Goal: Task Accomplishment & Management: Use online tool/utility

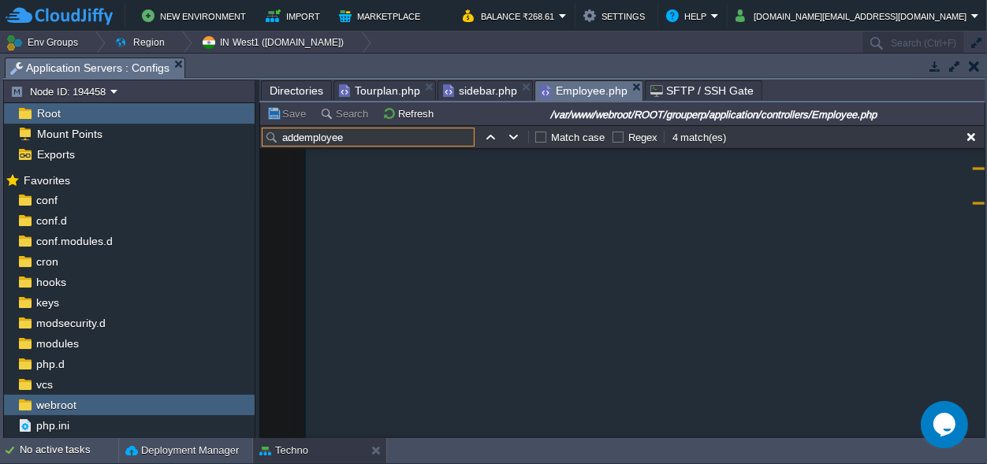
scroll to position [8622, 0]
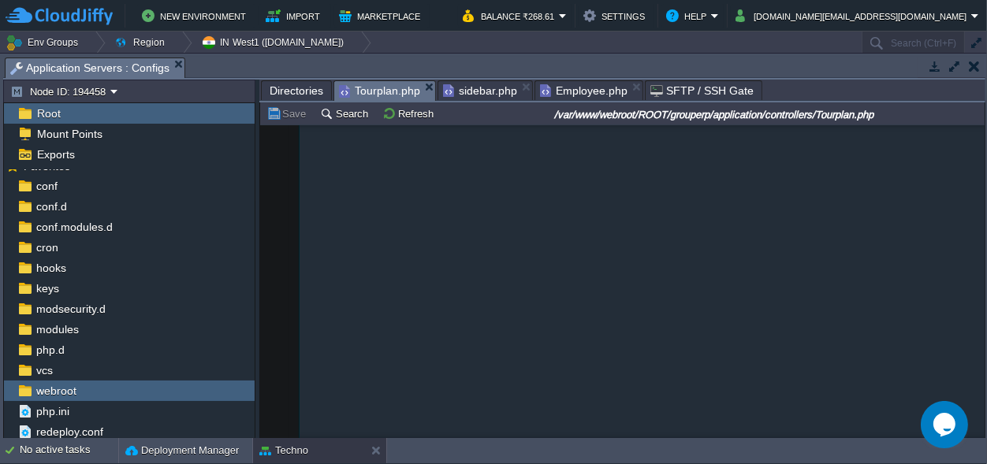
click at [366, 88] on span "Tourplan.php" at bounding box center [379, 91] width 81 height 20
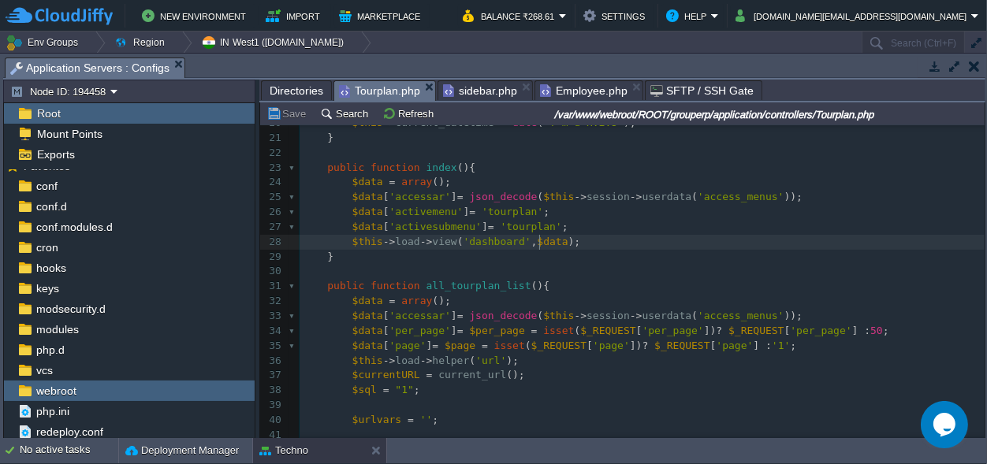
scroll to position [6, 0]
click at [541, 238] on div "351 1 <?php 2 defined ( 'BASEPATH' ) OR exit ( 'No direct script access allowed…" at bounding box center [642, 213] width 685 height 758
type textarea "-"
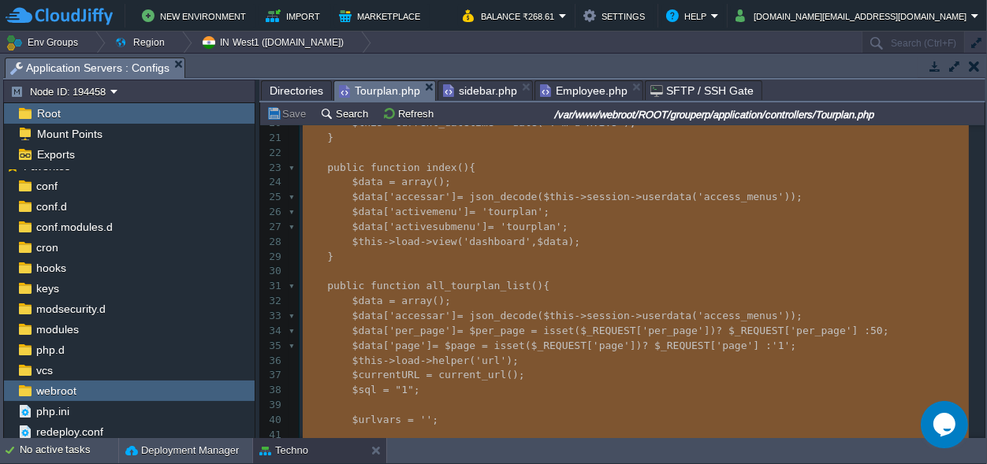
paste textarea
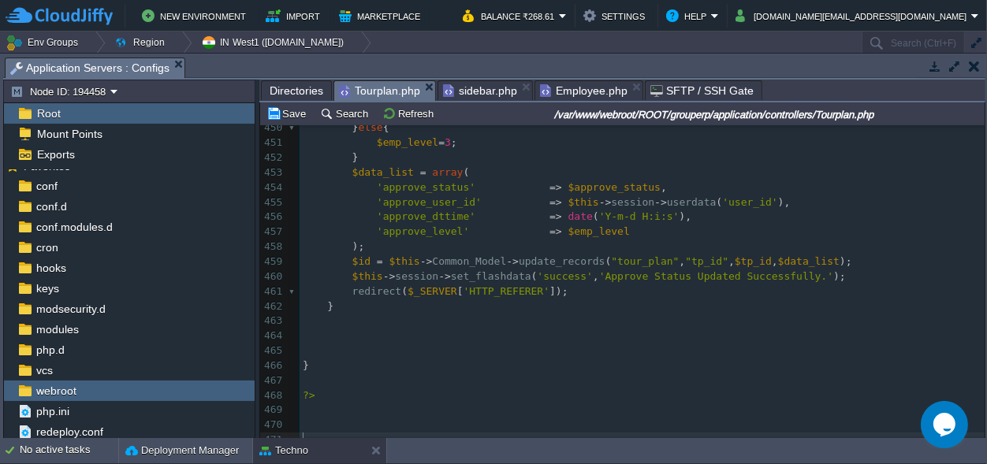
scroll to position [0, 0]
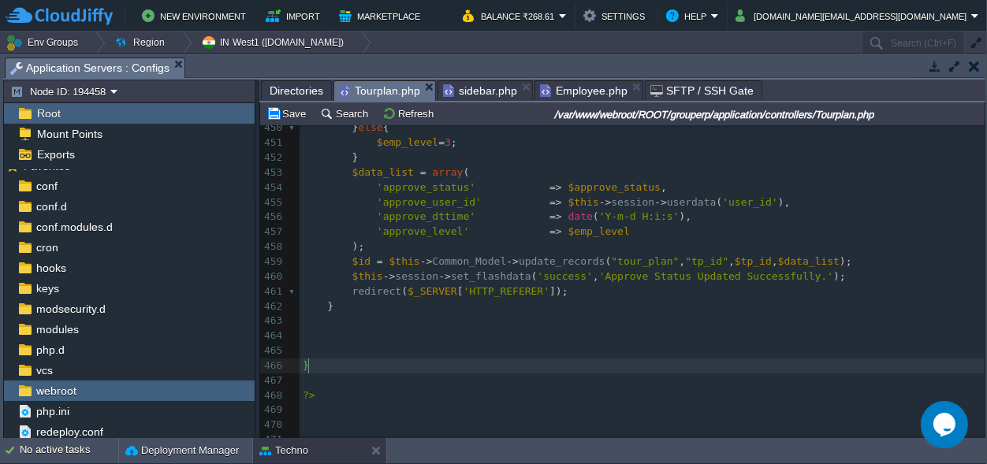
click at [286, 86] on span "Directories" at bounding box center [297, 90] width 54 height 19
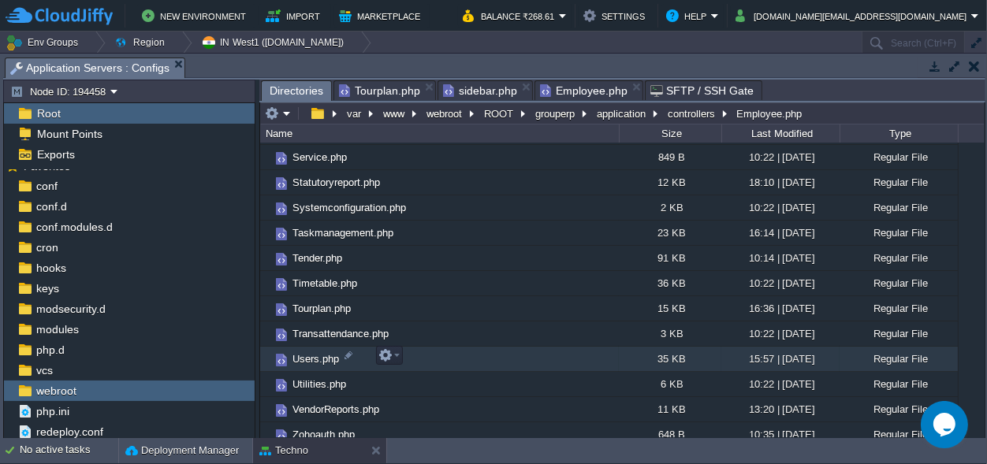
scroll to position [1039, 0]
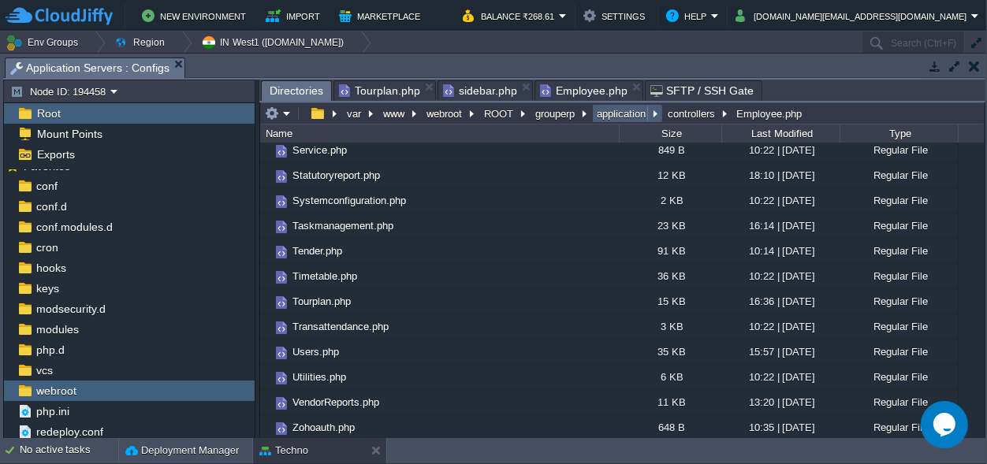
click at [601, 110] on button "application" at bounding box center [622, 113] width 55 height 14
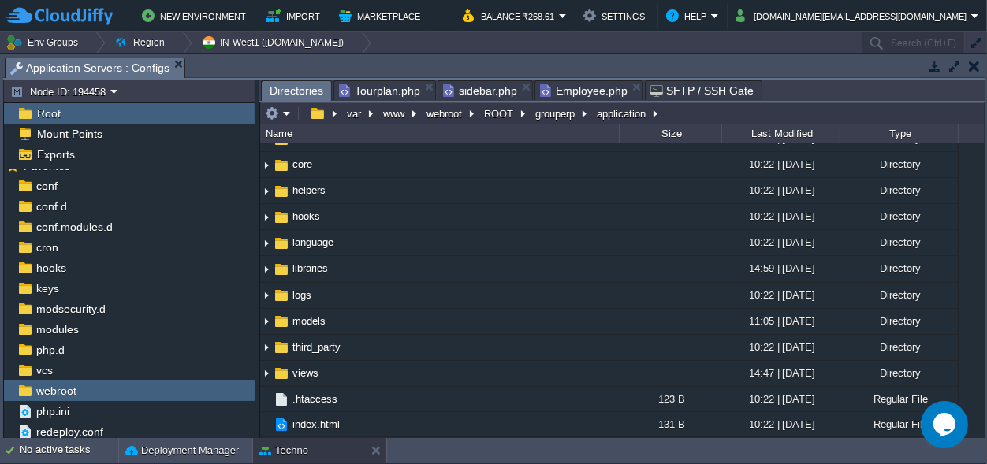
scroll to position [96, 0]
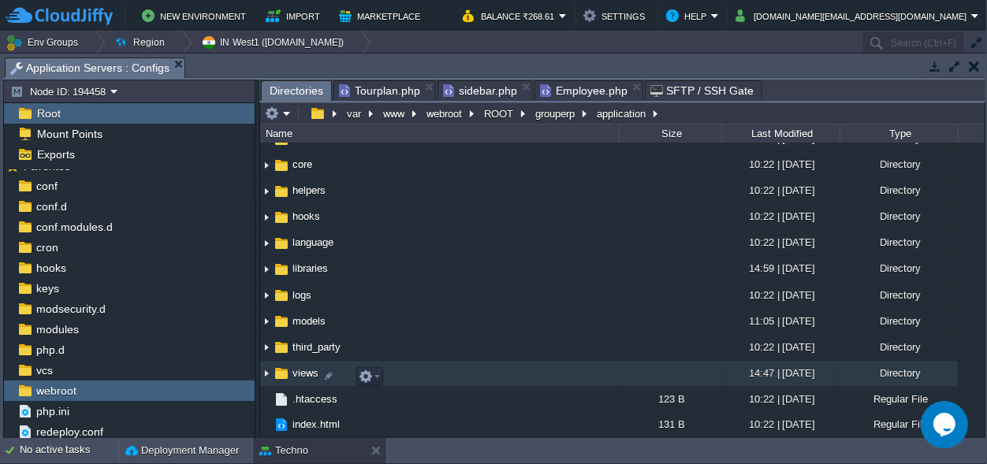
click at [309, 373] on span "views" at bounding box center [305, 373] width 31 height 13
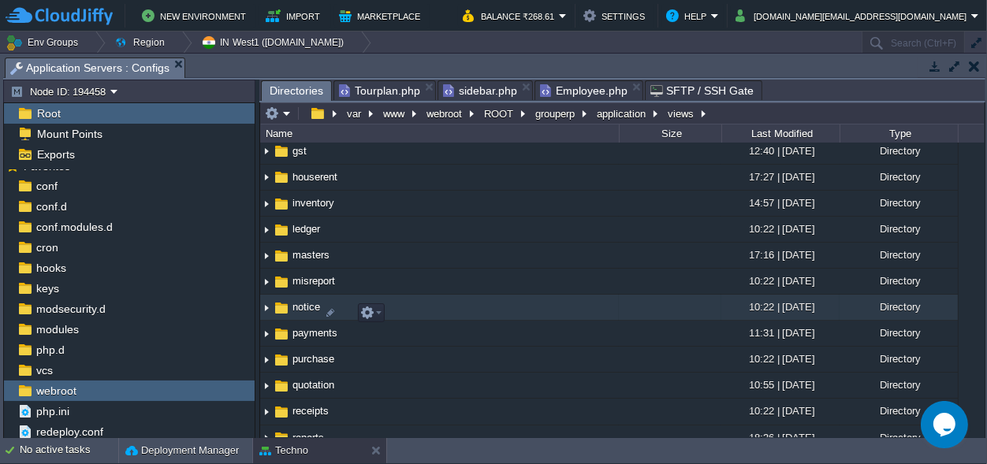
scroll to position [663, 0]
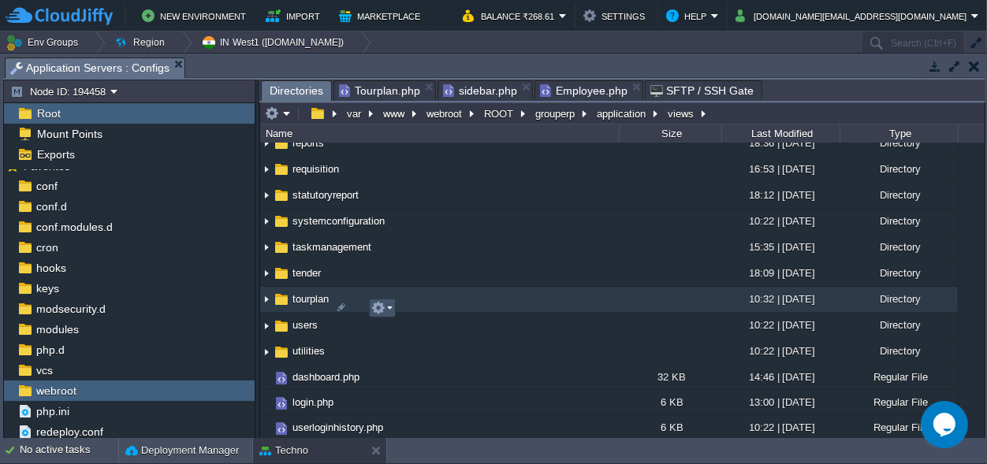
click at [379, 308] on button "button" at bounding box center [378, 308] width 14 height 14
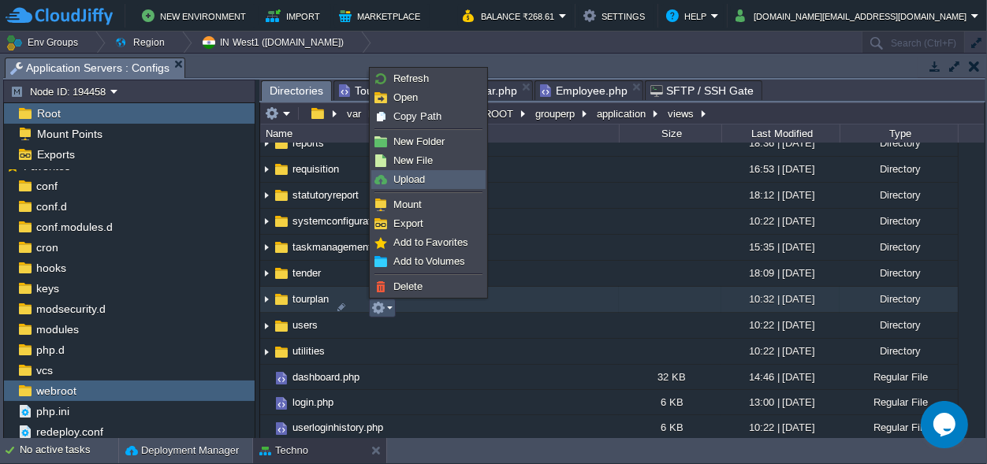
click at [403, 178] on span "Upload" at bounding box center [410, 179] width 32 height 12
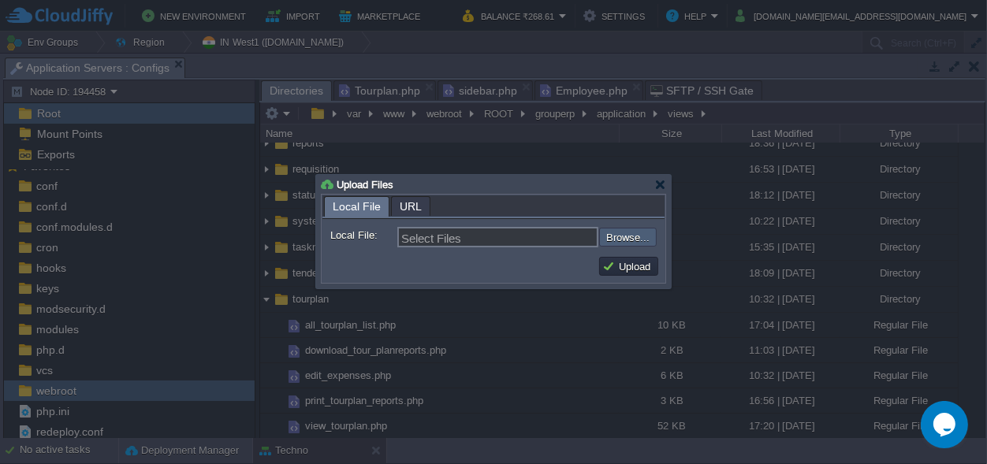
click at [647, 236] on input "file" at bounding box center [557, 237] width 200 height 19
type input "C:\fakepath\pending_tourplan_list.php"
type input "pending_tourplan_list.php, view_tourplan.php"
click at [619, 267] on button "Upload" at bounding box center [628, 266] width 53 height 14
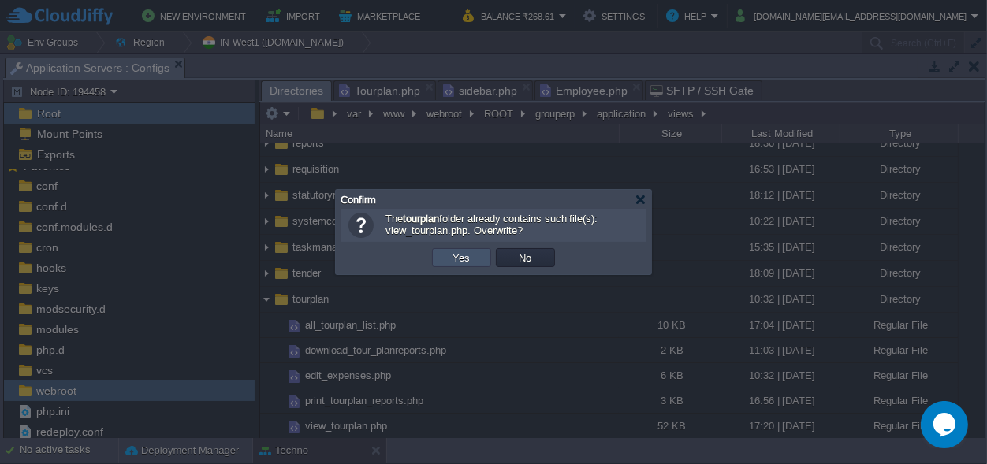
click at [457, 257] on button "Yes" at bounding box center [462, 258] width 27 height 14
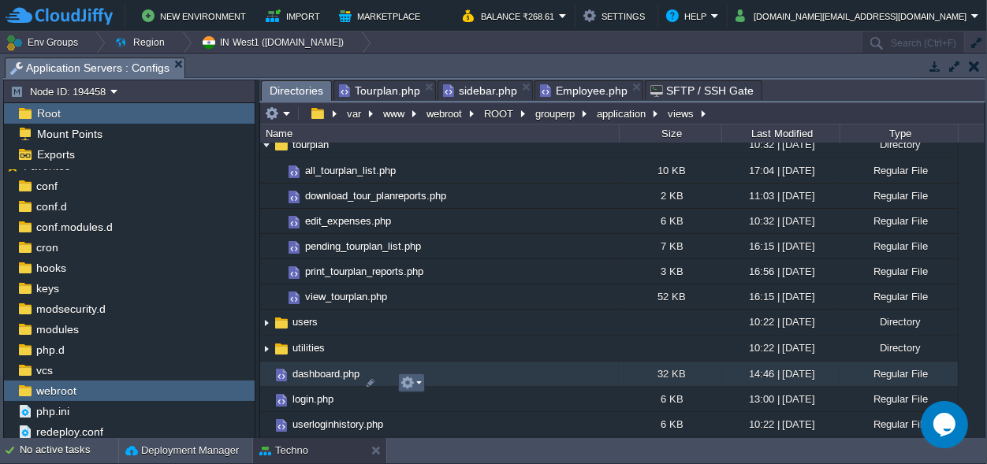
scroll to position [822, 0]
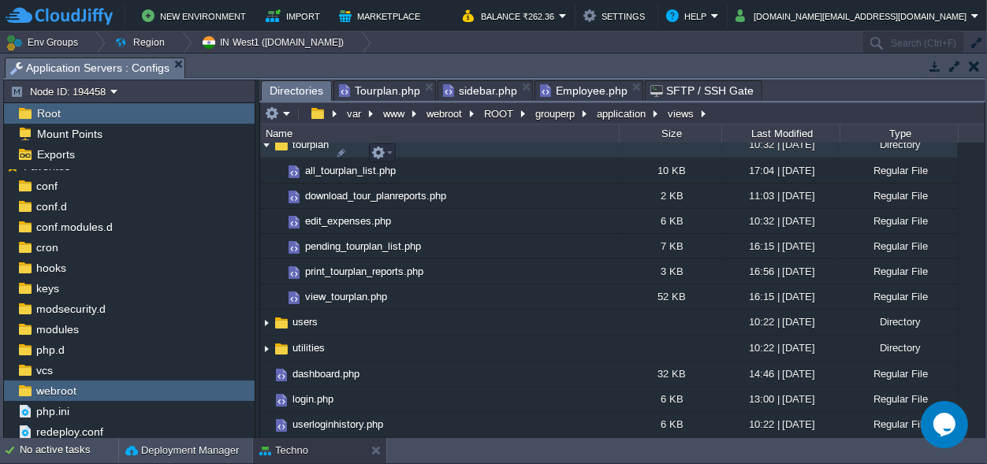
click at [274, 152] on img at bounding box center [281, 144] width 17 height 17
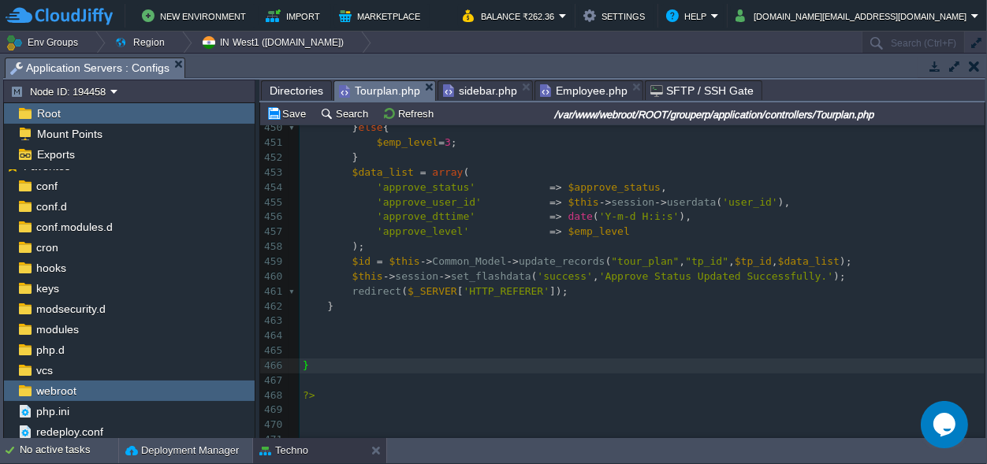
click at [356, 85] on span "Tourplan.php" at bounding box center [379, 91] width 81 height 20
click at [286, 110] on button "Save" at bounding box center [289, 113] width 44 height 14
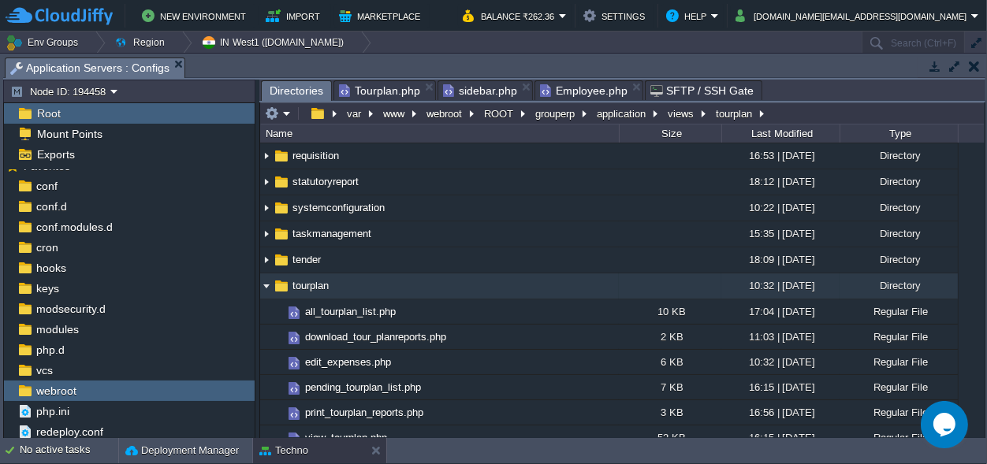
scroll to position [677, 0]
click at [300, 91] on span "Directories" at bounding box center [297, 91] width 54 height 20
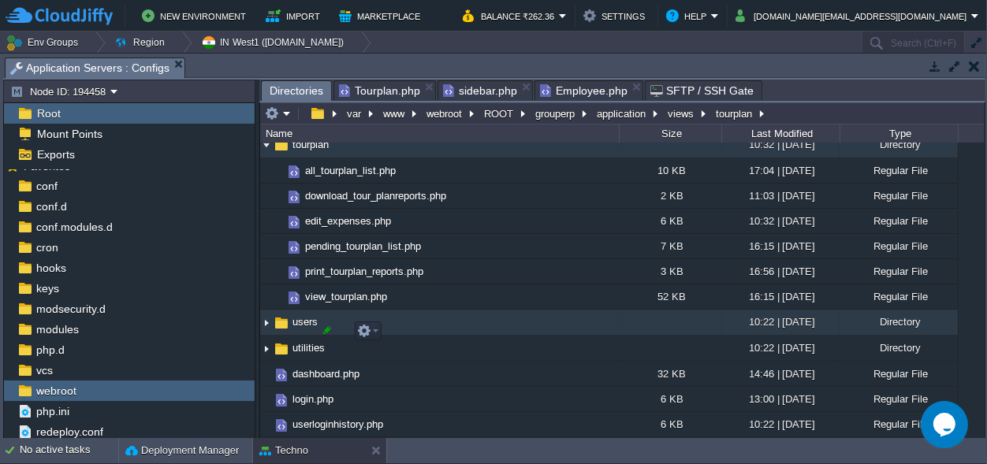
scroll to position [826, 0]
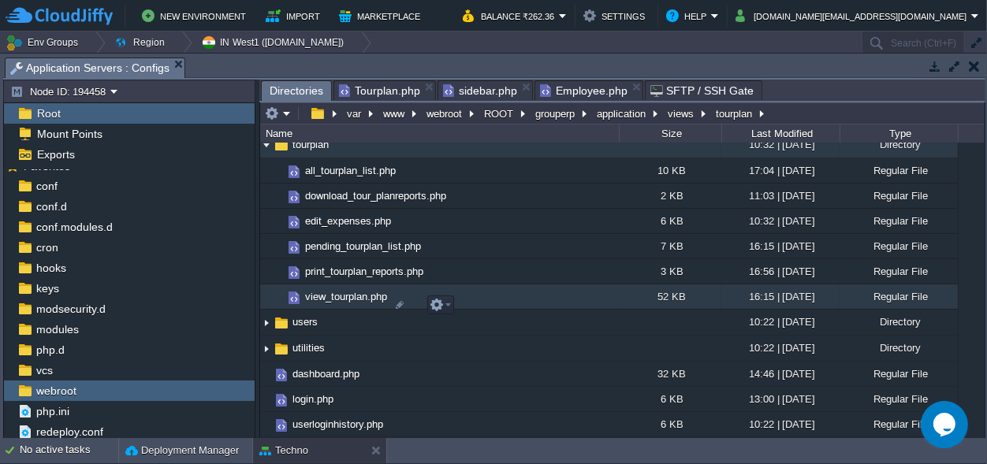
click at [342, 297] on span "view_tourplan.php" at bounding box center [346, 296] width 87 height 13
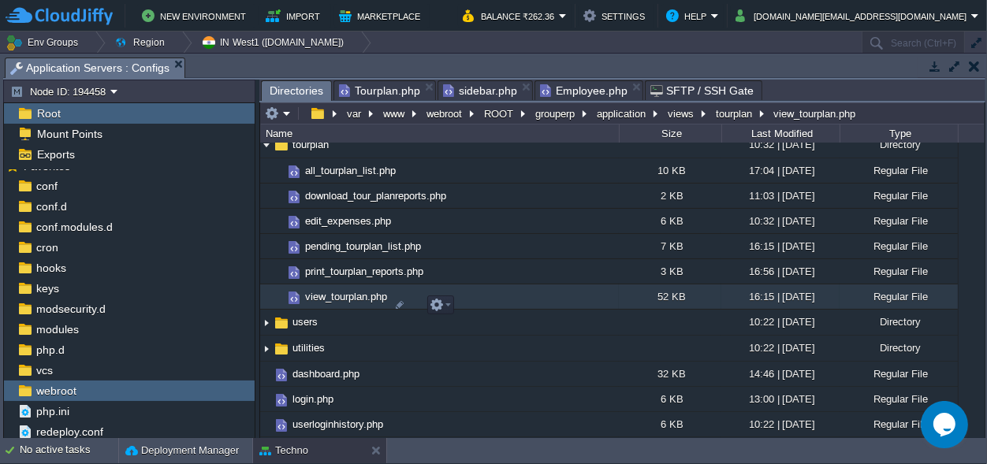
click at [342, 297] on span "view_tourplan.php" at bounding box center [346, 296] width 87 height 13
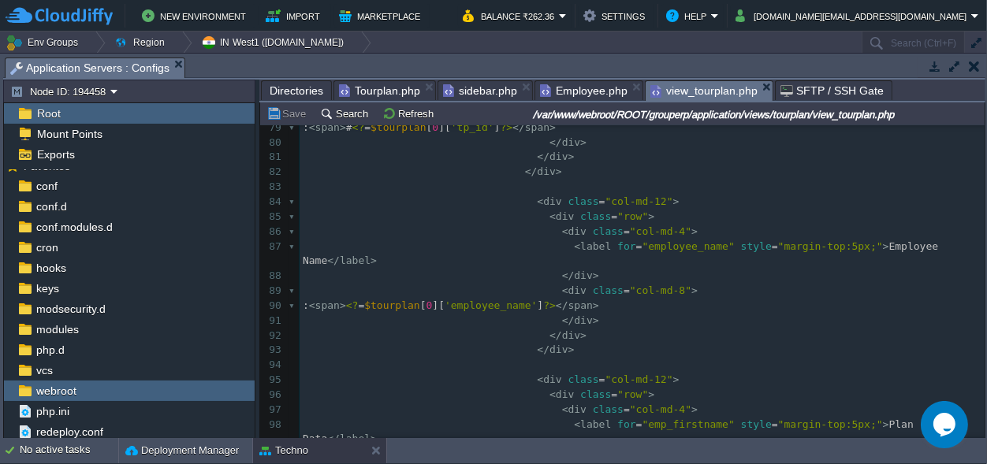
scroll to position [0, 0]
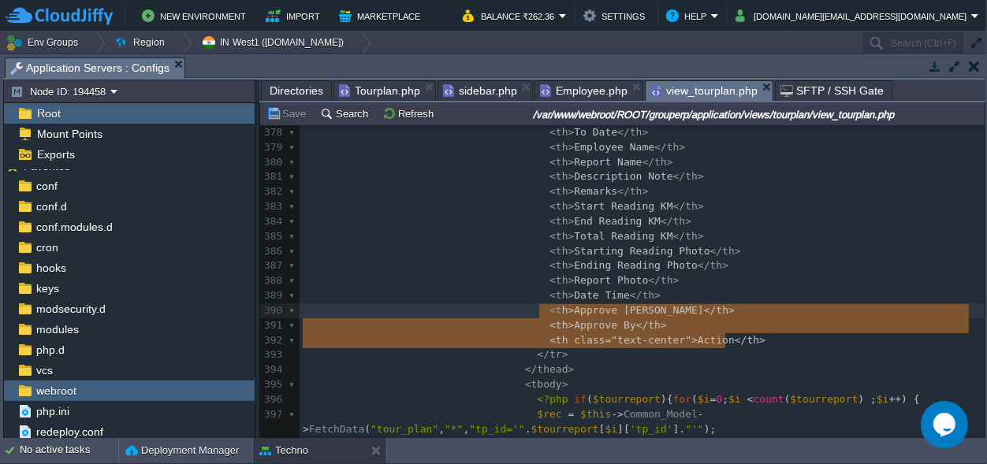
scroll to position [24, 423]
type textarea "<th>Approve [PERSON_NAME]</th> <th>Approve By</th> <th class="text-center">Acti…"
drag, startPoint x: 780, startPoint y: 343, endPoint x: 525, endPoint y: 314, distance: 256.4
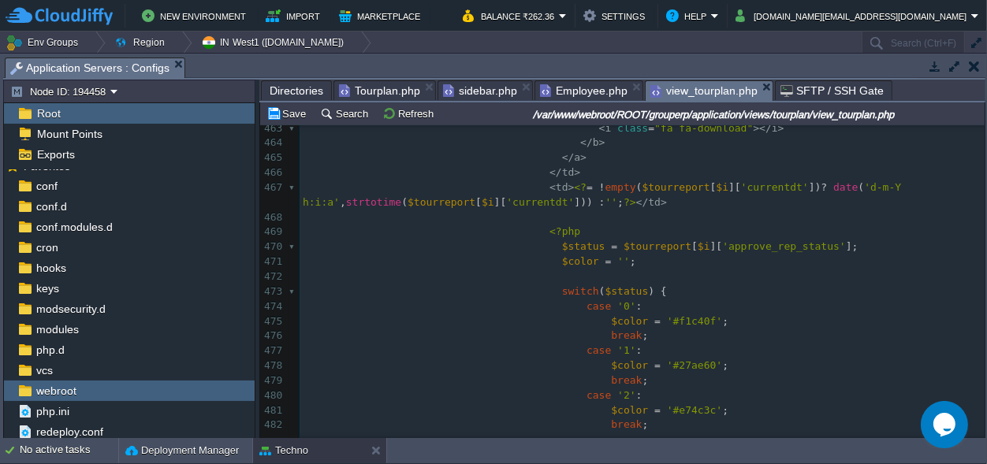
scroll to position [3022, 0]
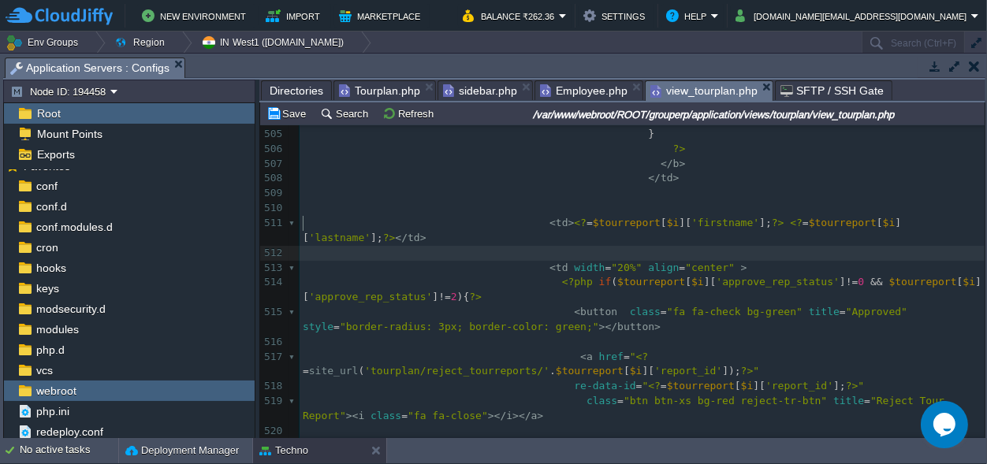
click at [645, 246] on pre "​" at bounding box center [642, 253] width 685 height 15
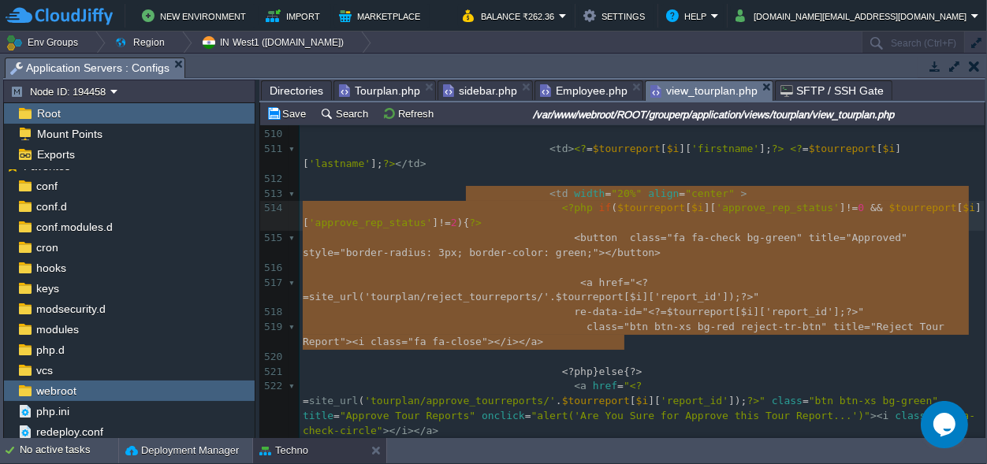
type textarea "<?php if ($tourreport[$i]['approve_rep_status']!=0 && $tourreport[$i]['approve_…"
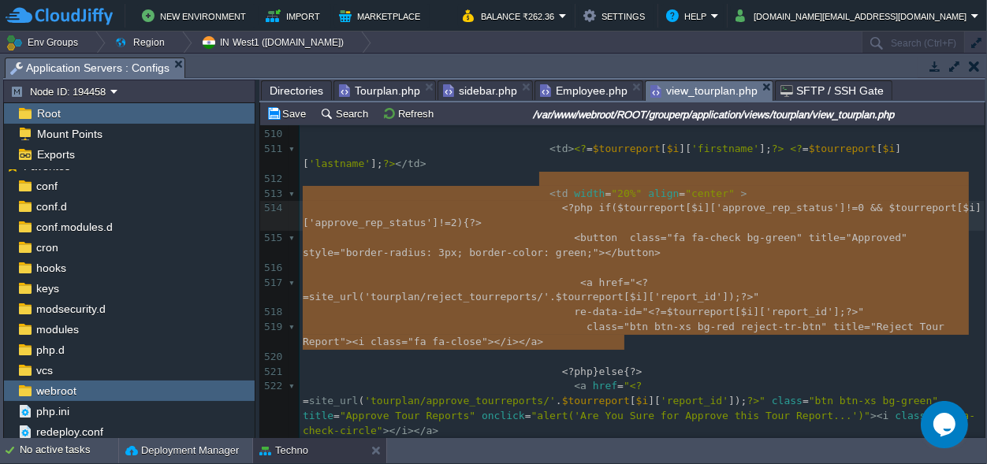
drag, startPoint x: 638, startPoint y: 338, endPoint x: 538, endPoint y: 185, distance: 182.2
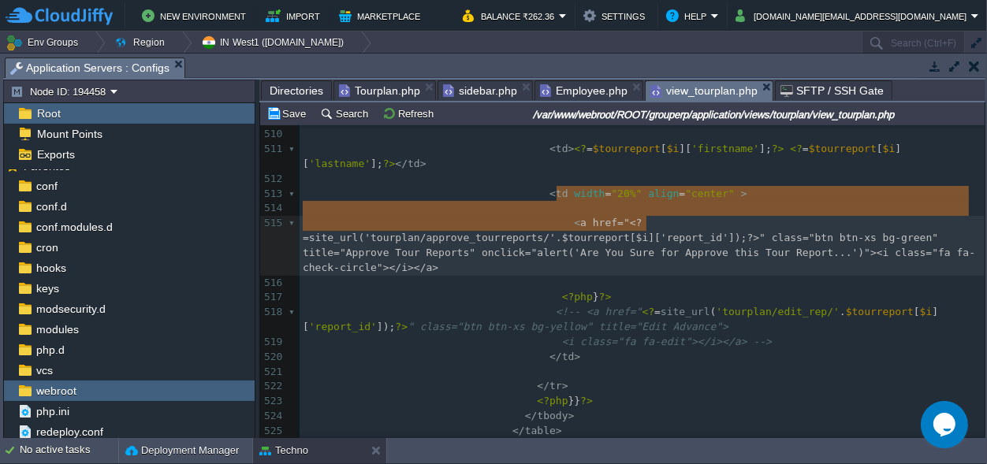
type textarea "<a href="<?=site_url('tourplan/approve_tourreports/'.$tourreport[$i]['report_id…"
drag, startPoint x: 673, startPoint y: 226, endPoint x: 552, endPoint y: 188, distance: 127.4
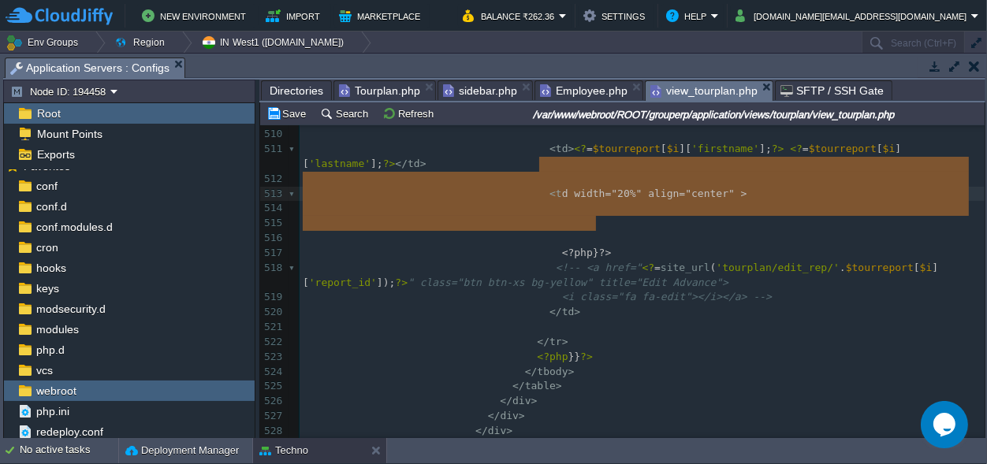
type textarea "<td width="20%" align="center" > <?php } ?>"
drag, startPoint x: 602, startPoint y: 222, endPoint x: 536, endPoint y: 167, distance: 85.6
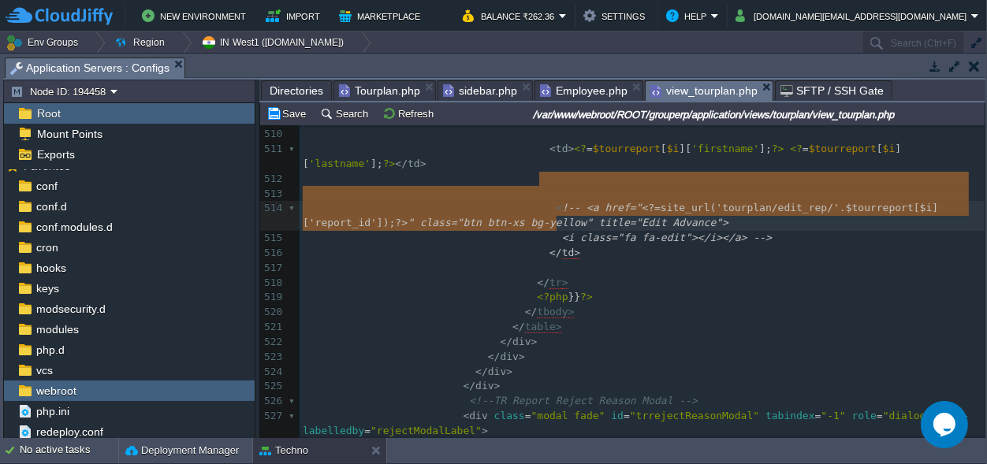
type textarea "<!-- <a href="<?=site_url('tourplan/edit_rep/'.$tourreport[$i]['report_id']);?>…"
drag, startPoint x: 573, startPoint y: 224, endPoint x: 536, endPoint y: 179, distance: 58.3
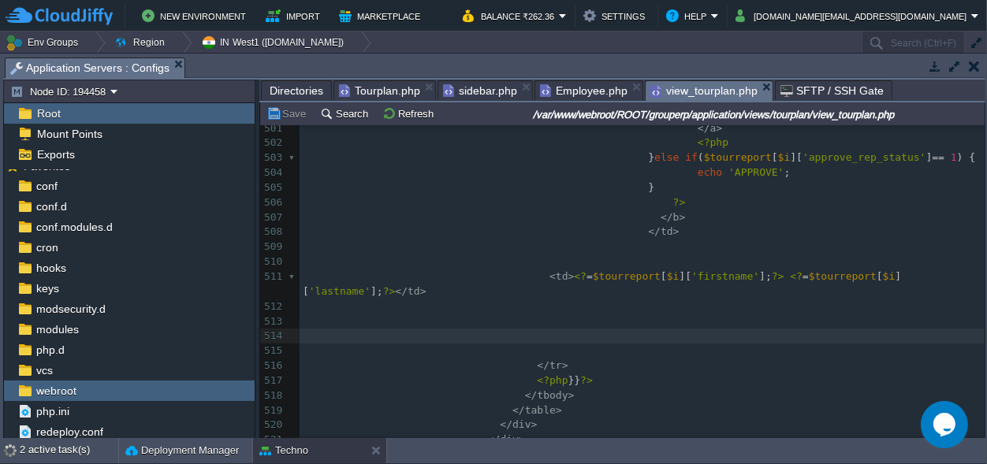
scroll to position [3392, 0]
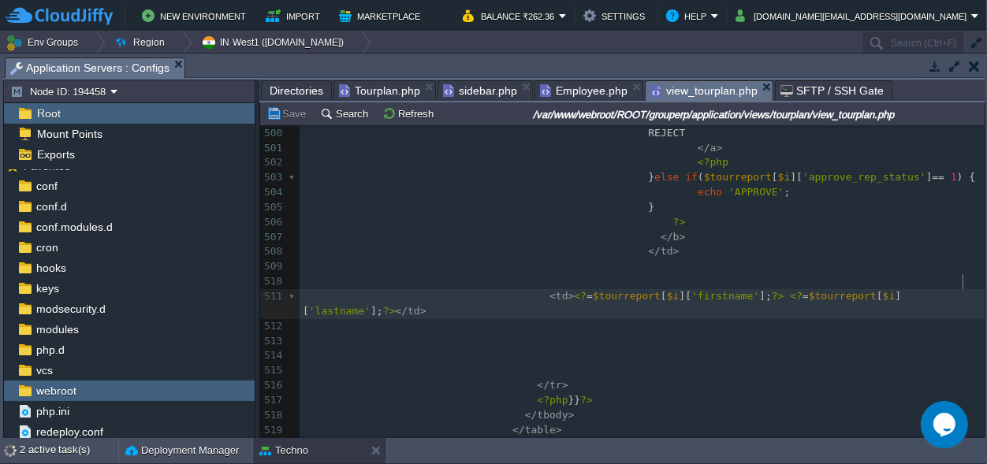
click at [970, 289] on pre "< td > <? = $tourreport [ $i ][ 'firstname' ]; ?> <? = $tourreport [ $i ][ 'las…" at bounding box center [642, 304] width 685 height 30
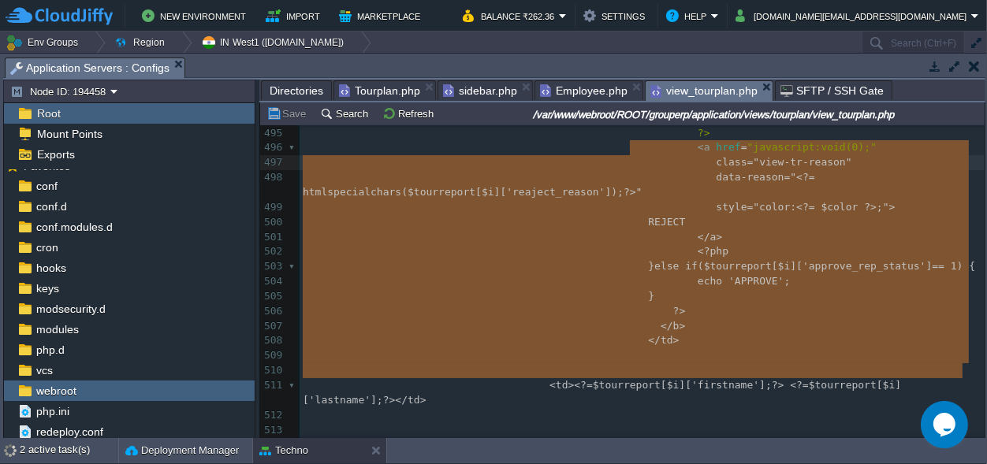
scroll to position [196, 659]
type textarea "-"
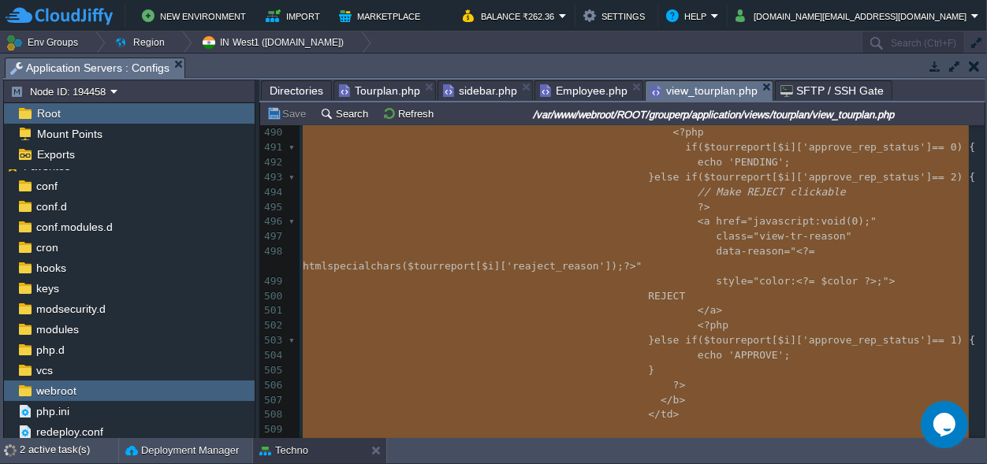
scroll to position [3139, 0]
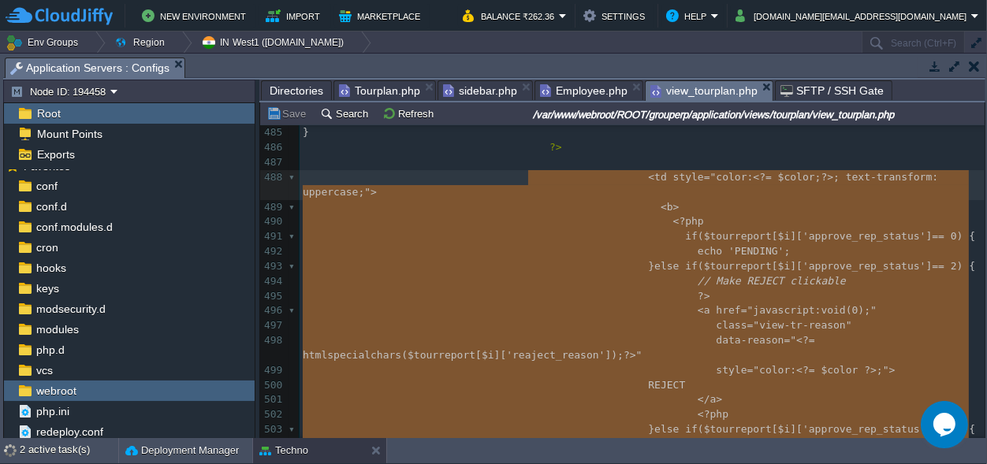
drag, startPoint x: 965, startPoint y: 281, endPoint x: 539, endPoint y: 171, distance: 440.5
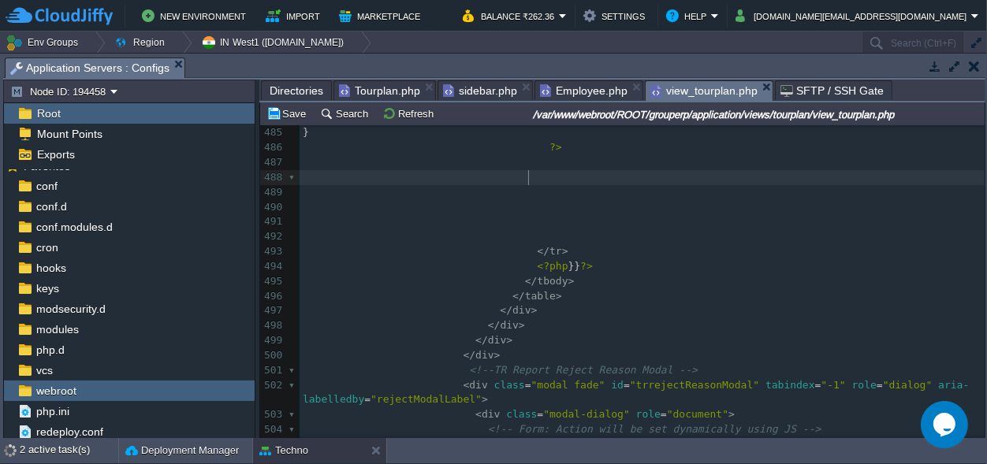
scroll to position [0, 0]
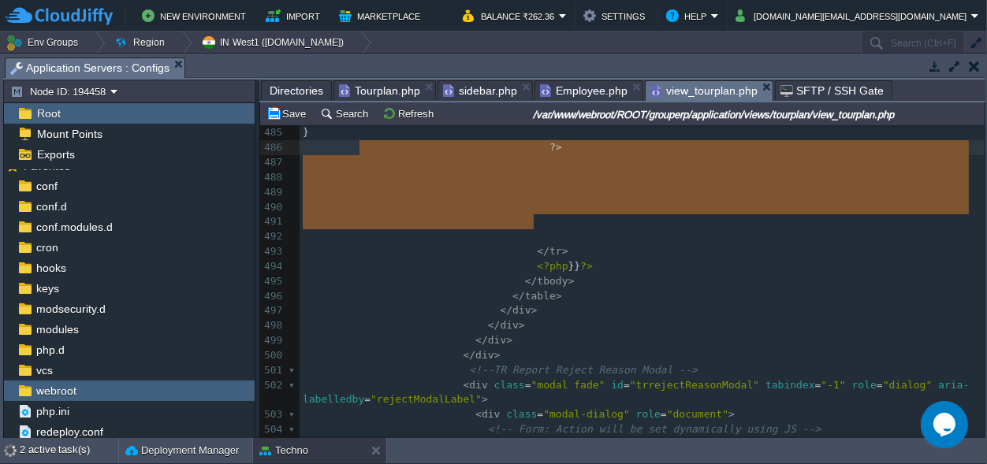
type textarea "?>"
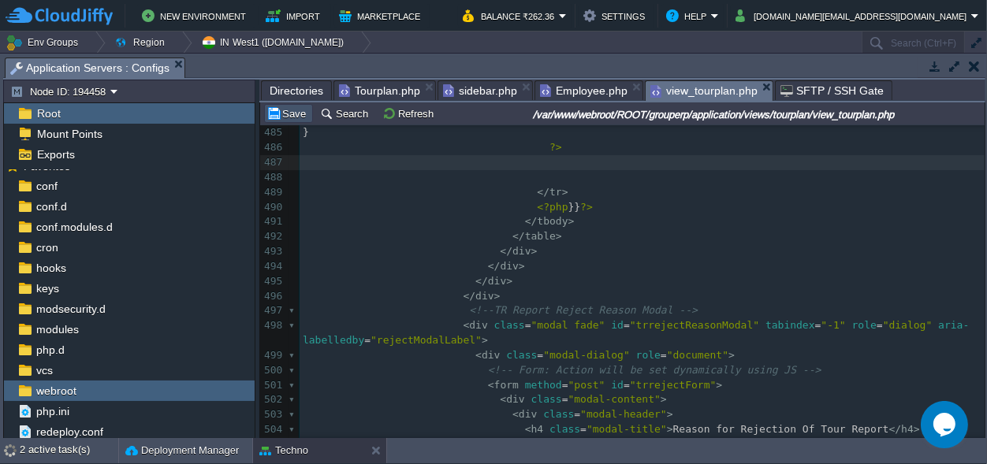
drag, startPoint x: 297, startPoint y: 112, endPoint x: 323, endPoint y: 117, distance: 25.8
click at [300, 112] on button "Save" at bounding box center [289, 113] width 44 height 14
click at [291, 90] on span "Directories" at bounding box center [297, 90] width 54 height 19
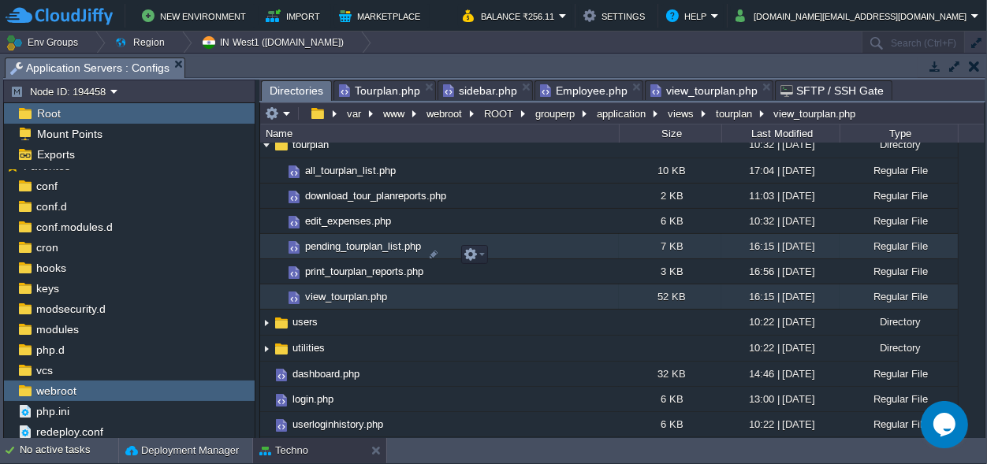
click at [358, 247] on span "pending_tourplan_list.php" at bounding box center [363, 246] width 121 height 13
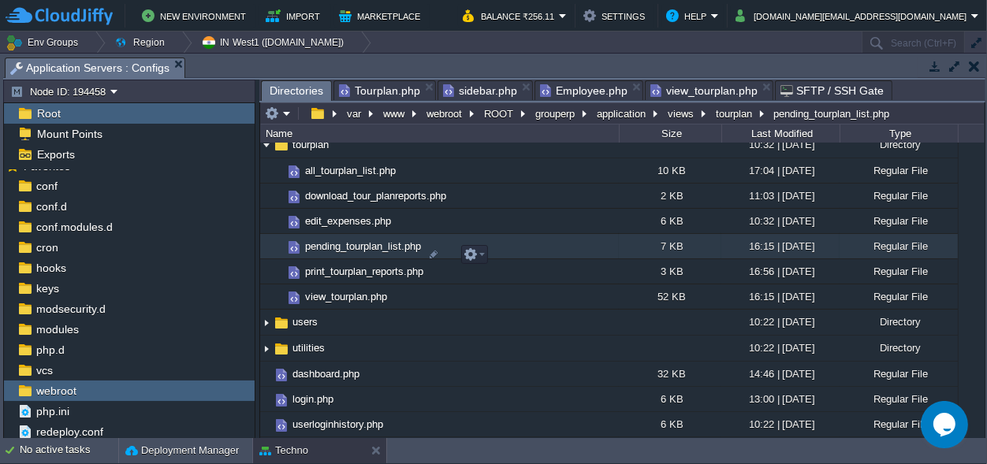
click at [358, 247] on span "pending_tourplan_list.php" at bounding box center [363, 246] width 121 height 13
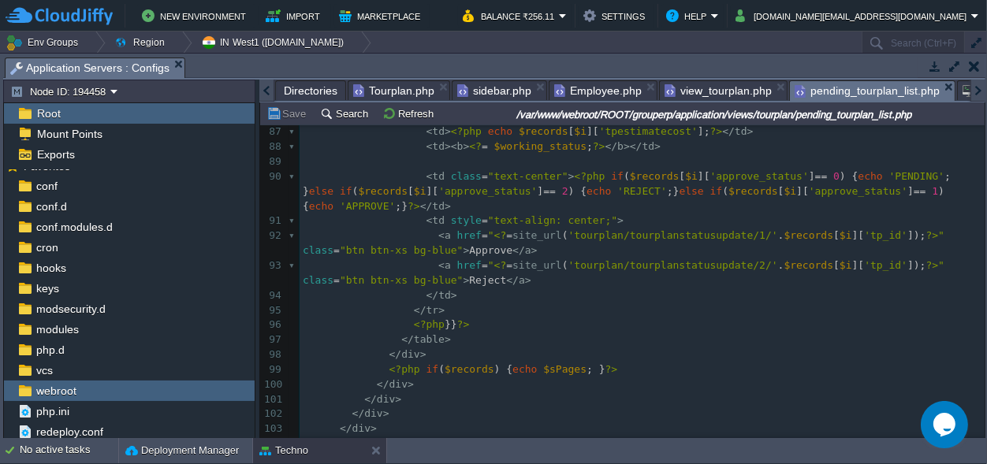
scroll to position [1327, 0]
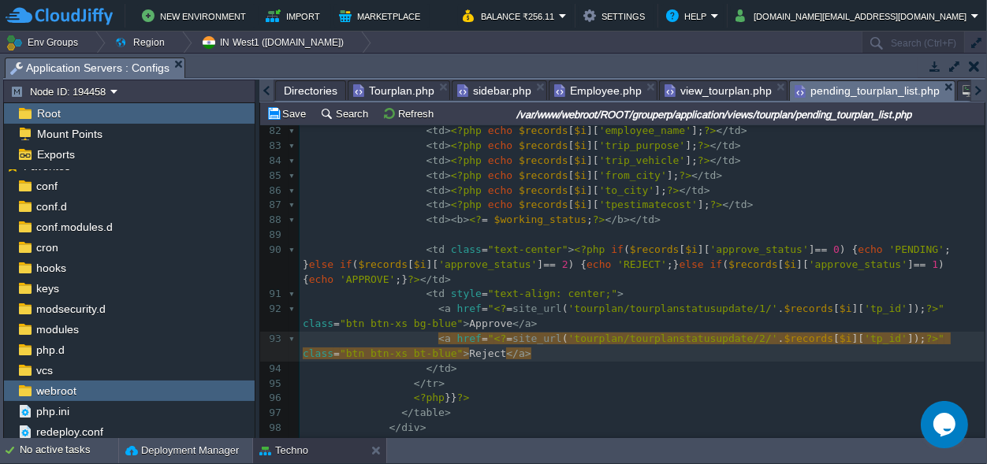
type textarea "tn"
type textarea "blue"
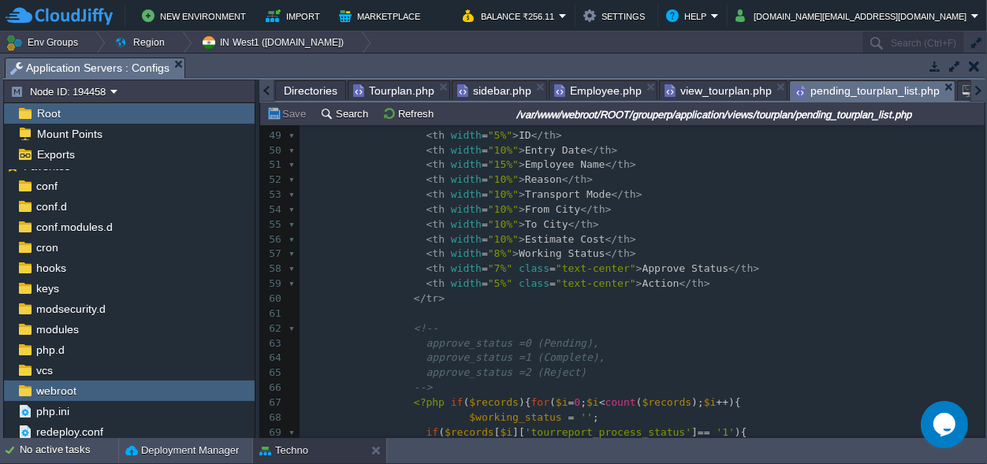
scroll to position [737, 0]
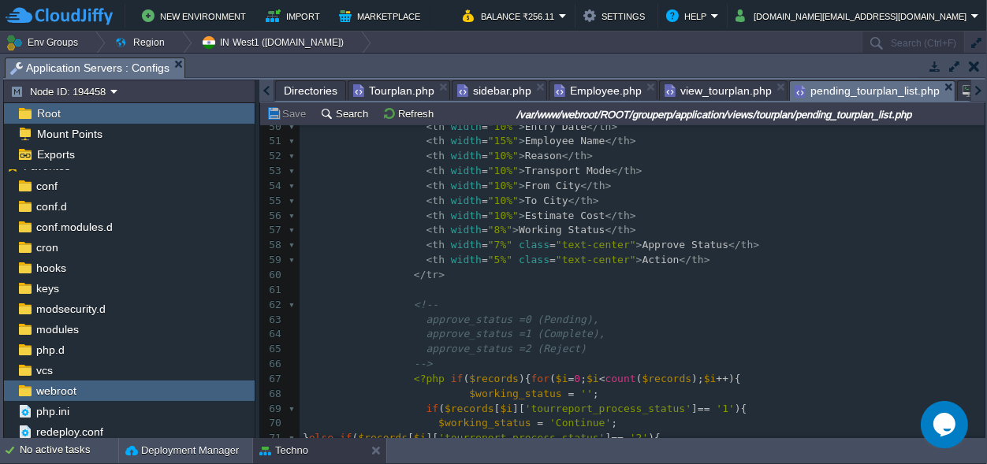
type textarea "danger"
click at [308, 87] on span "Directories" at bounding box center [311, 90] width 54 height 19
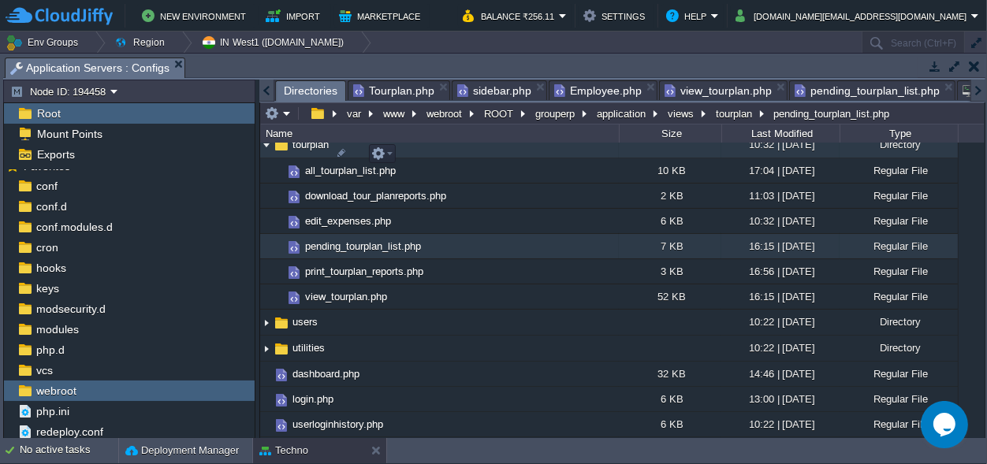
click at [267, 145] on img at bounding box center [266, 145] width 13 height 24
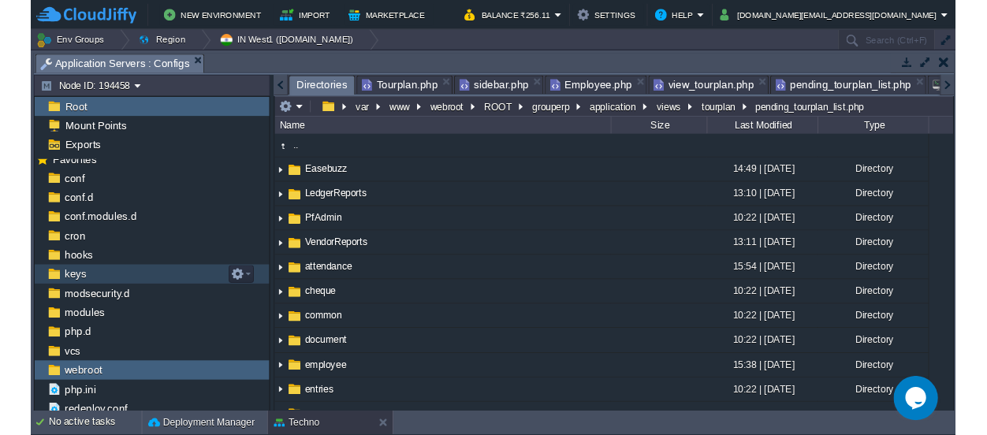
scroll to position [14, 0]
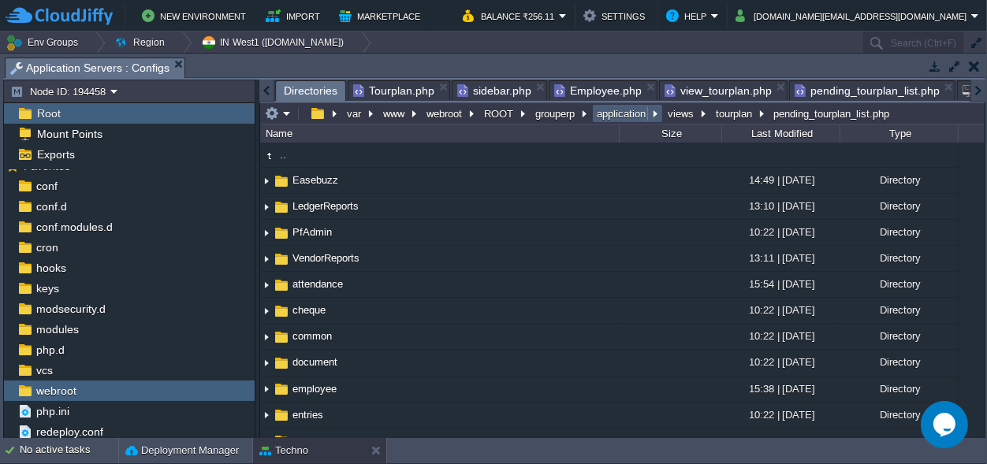
click at [612, 113] on button "application" at bounding box center [622, 113] width 55 height 14
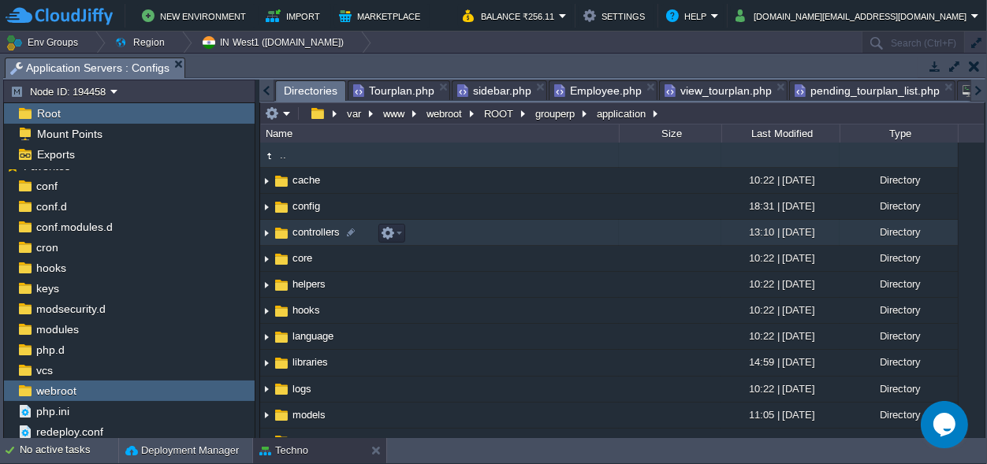
click at [309, 235] on span "controllers" at bounding box center [316, 232] width 52 height 13
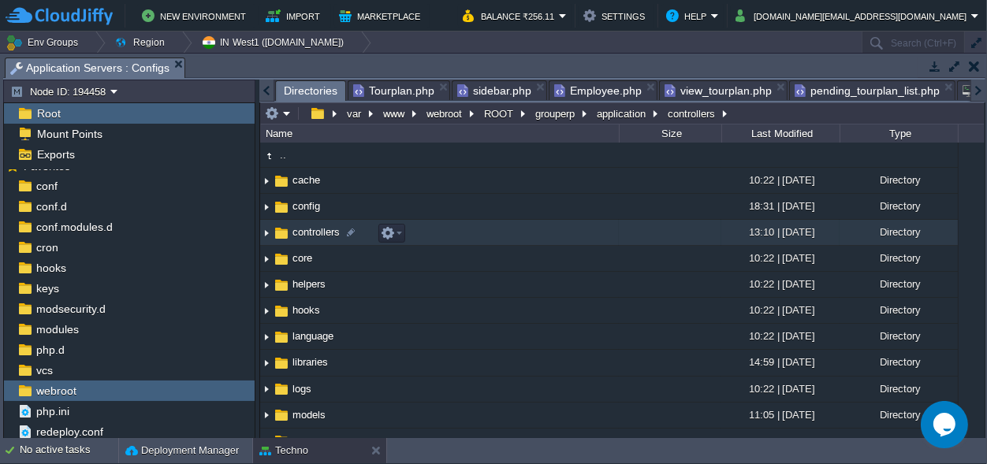
click at [309, 235] on span "controllers" at bounding box center [316, 232] width 52 height 13
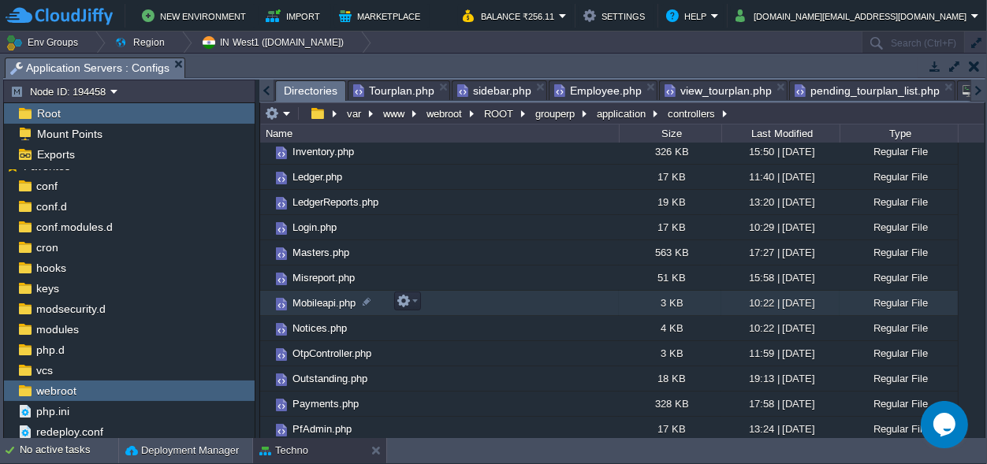
scroll to position [590, 0]
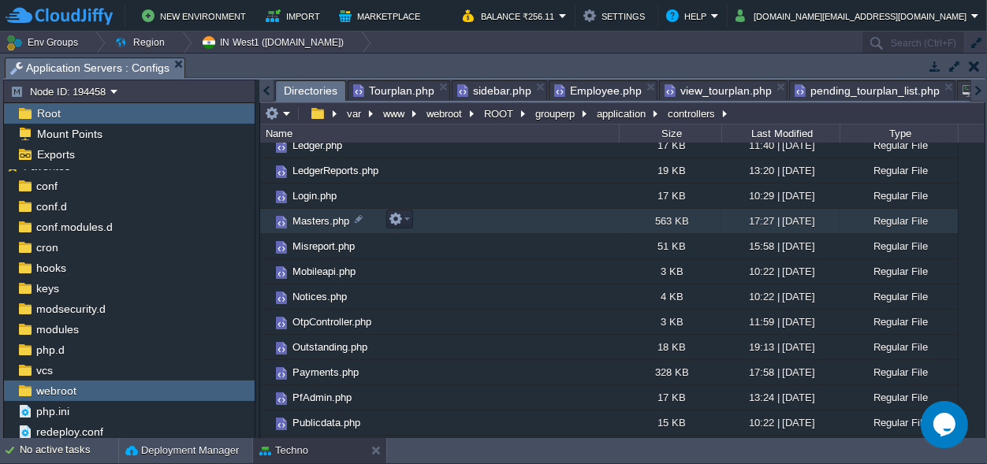
click at [311, 219] on span "Masters.php" at bounding box center [321, 220] width 62 height 13
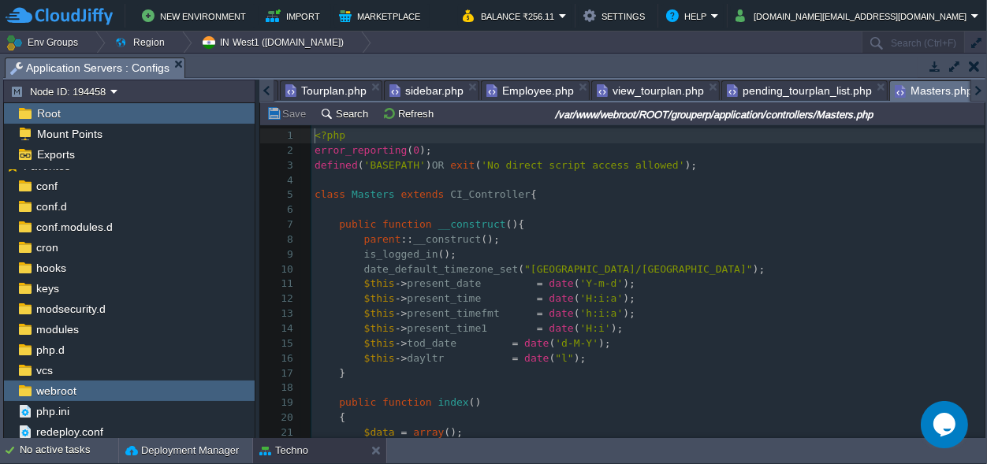
scroll to position [6, 0]
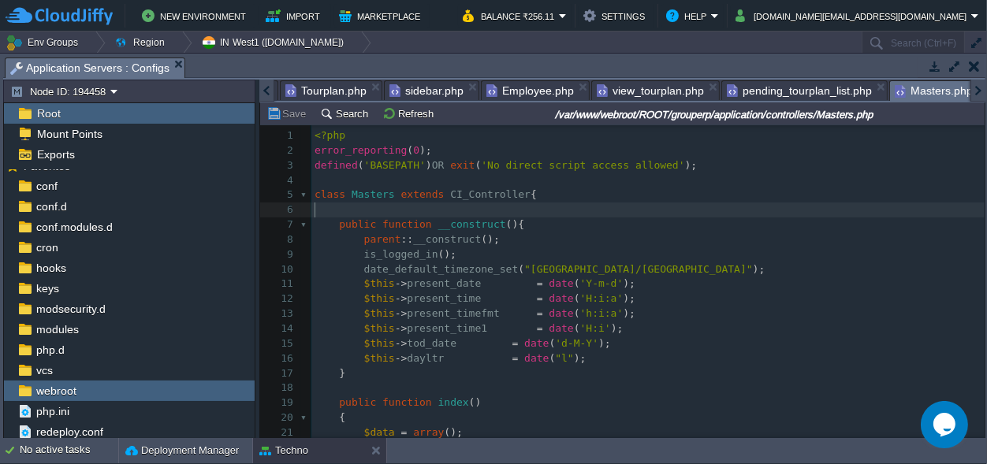
click at [651, 204] on pre "​" at bounding box center [647, 210] width 673 height 15
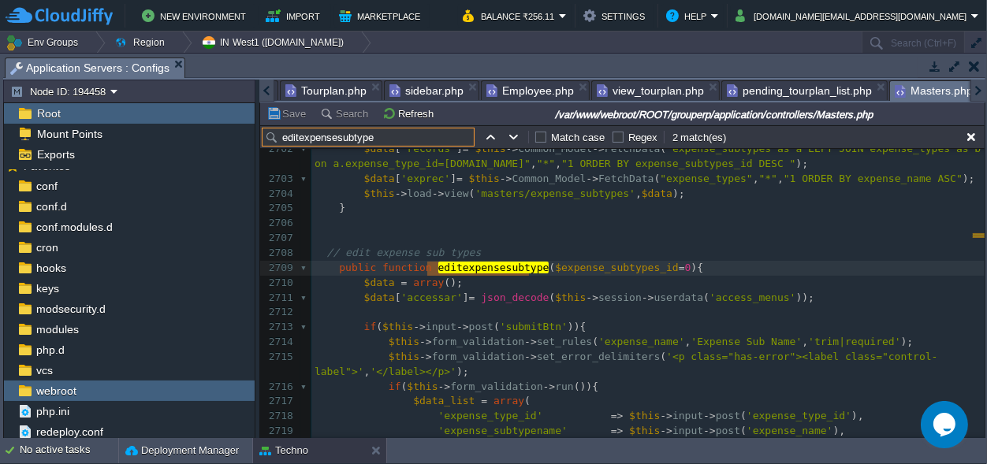
scroll to position [50399, 0]
type input "editexpensesubtype"
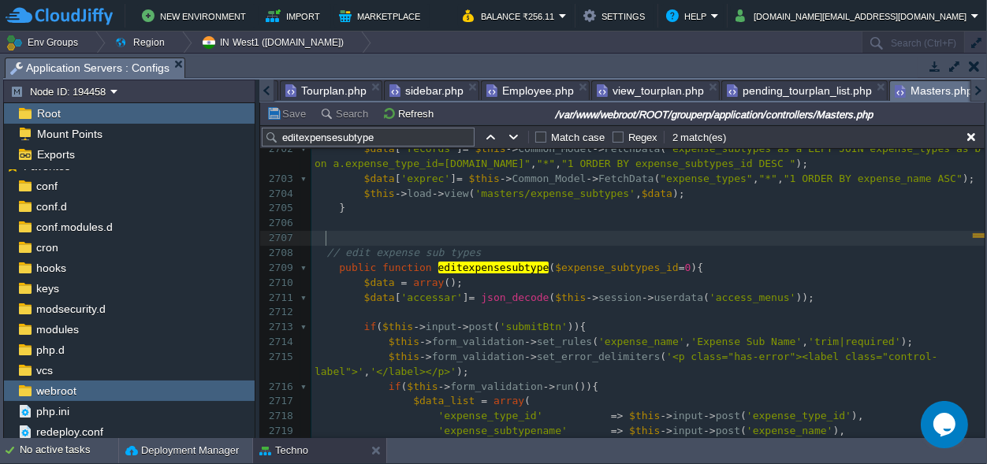
click at [501, 234] on pre at bounding box center [647, 238] width 673 height 15
click at [516, 133] on button "button" at bounding box center [514, 137] width 14 height 14
type textarea "editexpensesubtype"
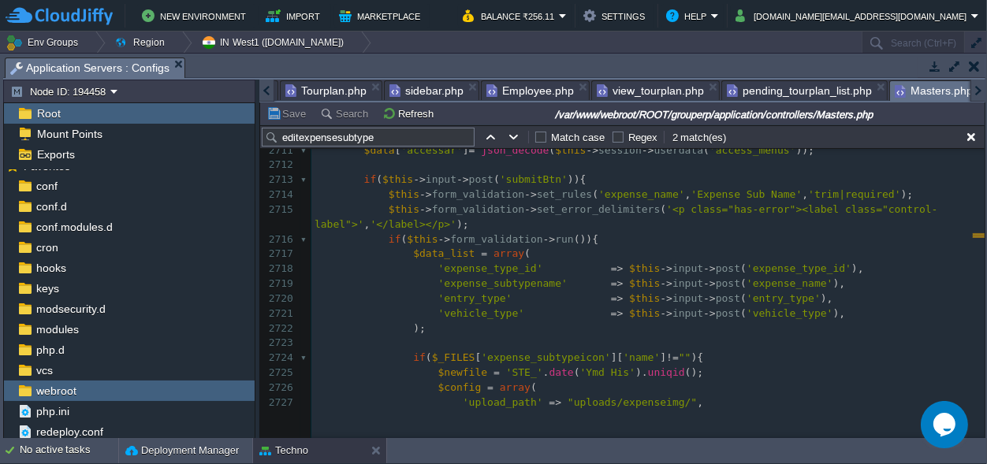
scroll to position [50587, 0]
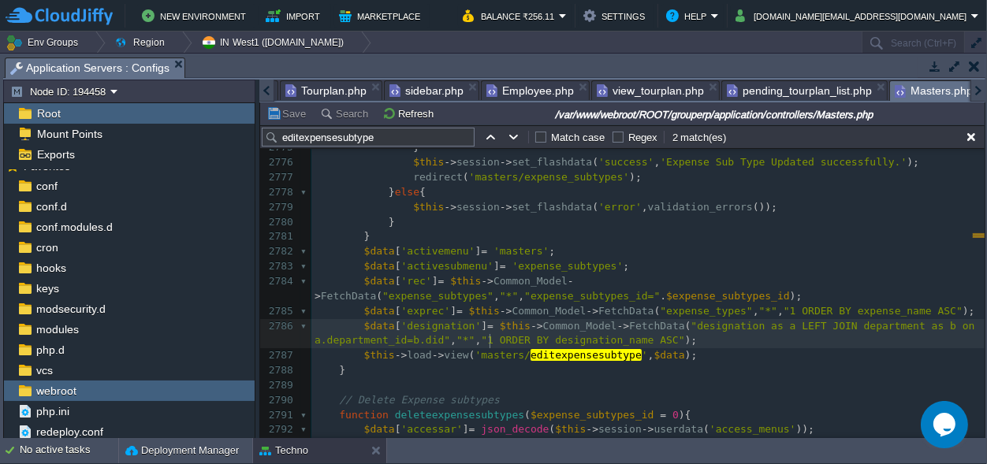
click at [489, 339] on span ""1 ORDER BY designation_name ASC"" at bounding box center [582, 340] width 203 height 12
paste textarea "="
type textarea "=''"
type textarea "1"
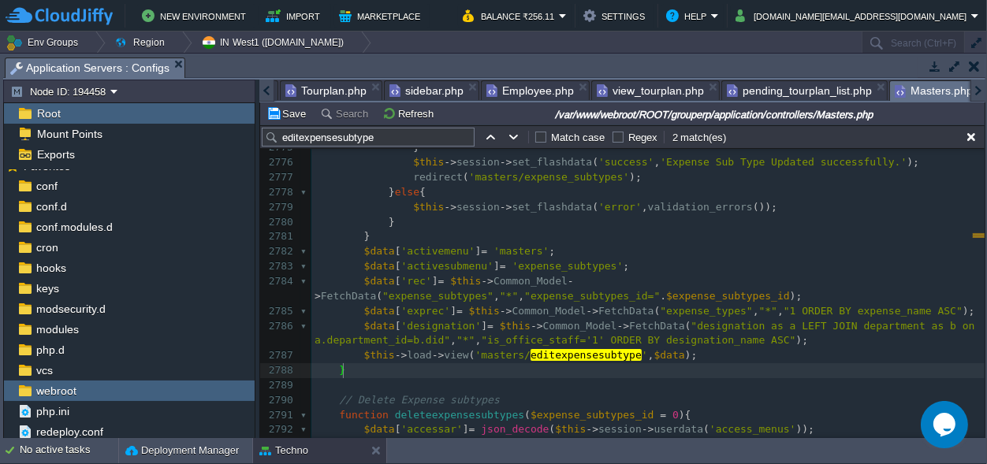
click at [773, 379] on pre at bounding box center [647, 386] width 673 height 15
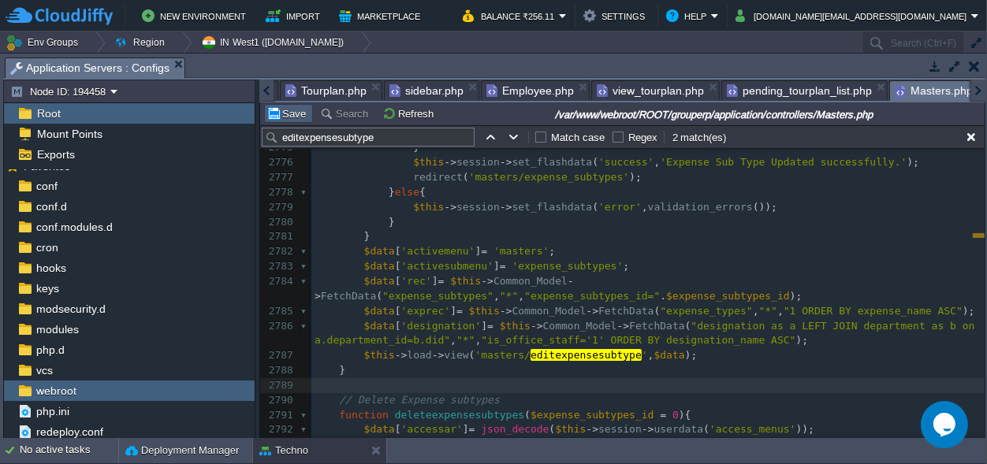
click at [285, 114] on button "Save" at bounding box center [289, 113] width 44 height 14
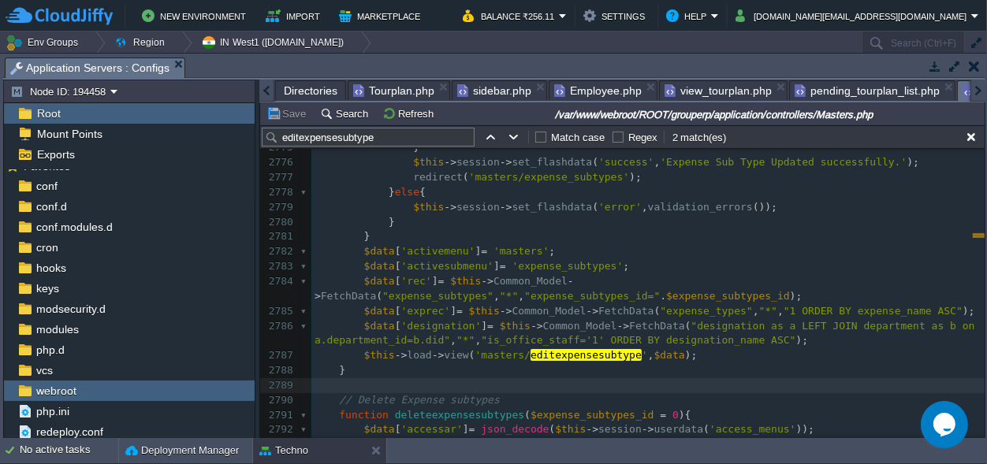
click at [268, 89] on div at bounding box center [266, 91] width 15 height 22
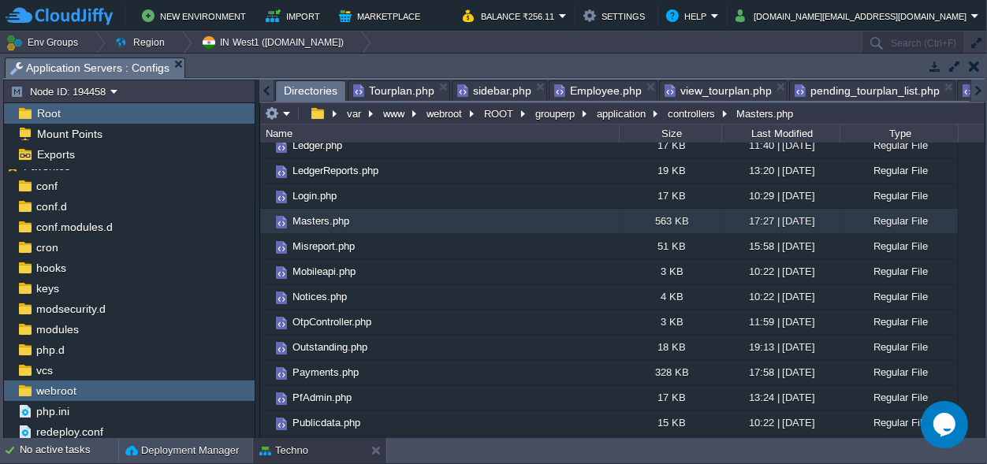
scroll to position [590, 0]
click at [290, 87] on span "Directories" at bounding box center [311, 91] width 54 height 20
click at [682, 109] on button "controllers" at bounding box center [693, 113] width 54 height 14
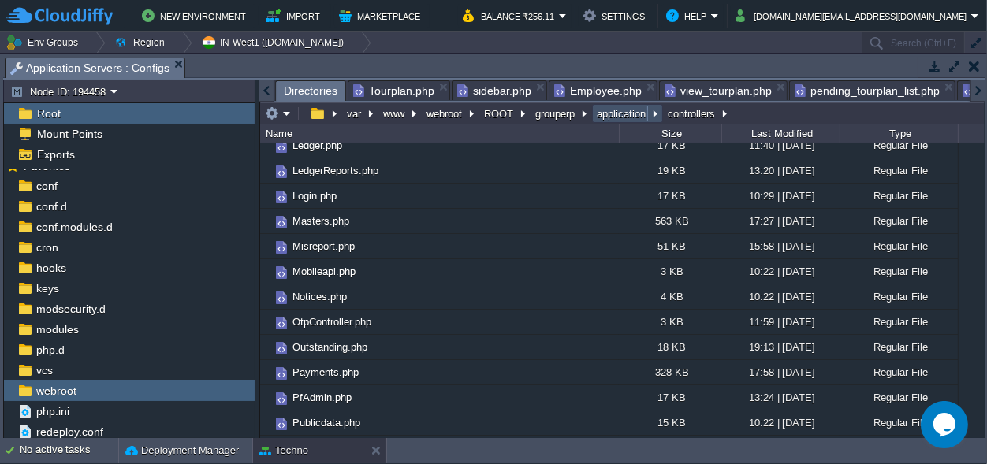
click at [620, 117] on button "application" at bounding box center [622, 113] width 55 height 14
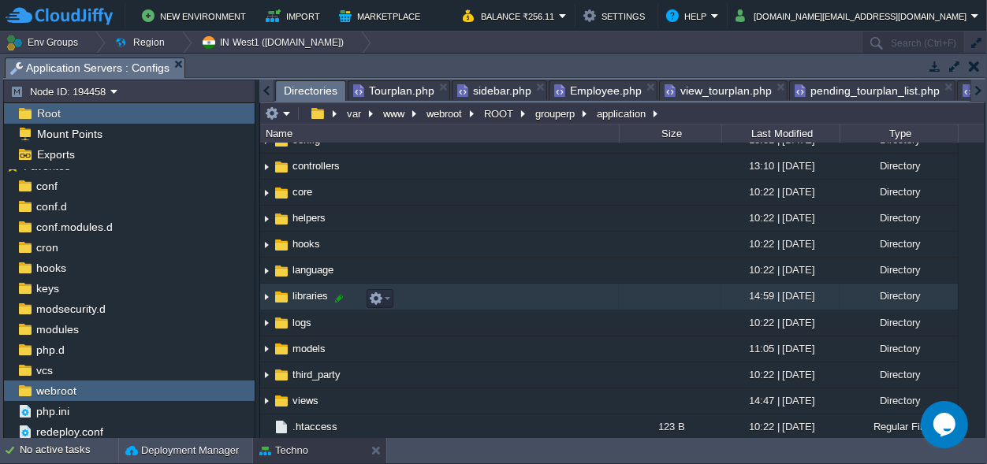
scroll to position [96, 0]
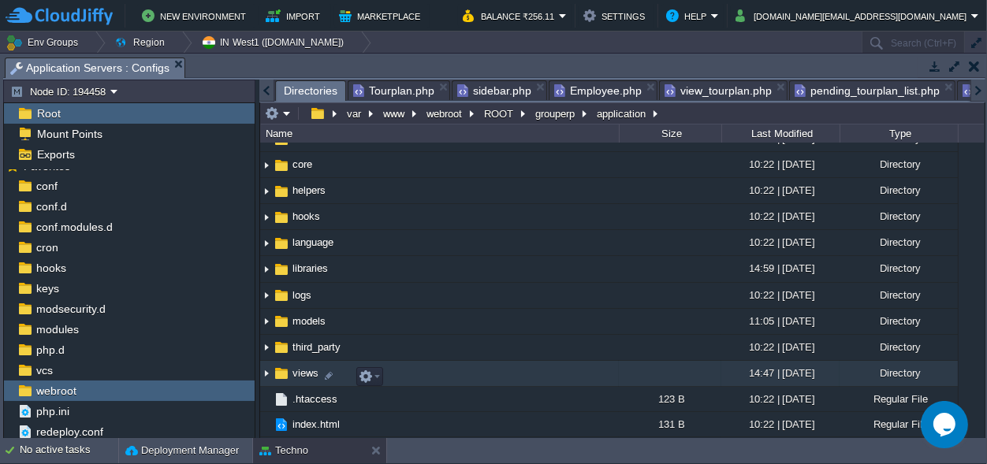
click at [303, 369] on span "views" at bounding box center [305, 373] width 31 height 13
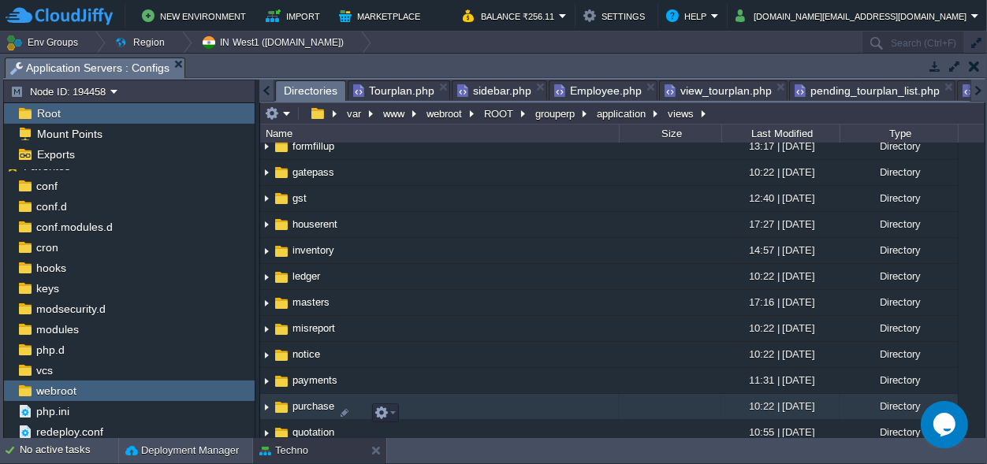
scroll to position [368, 0]
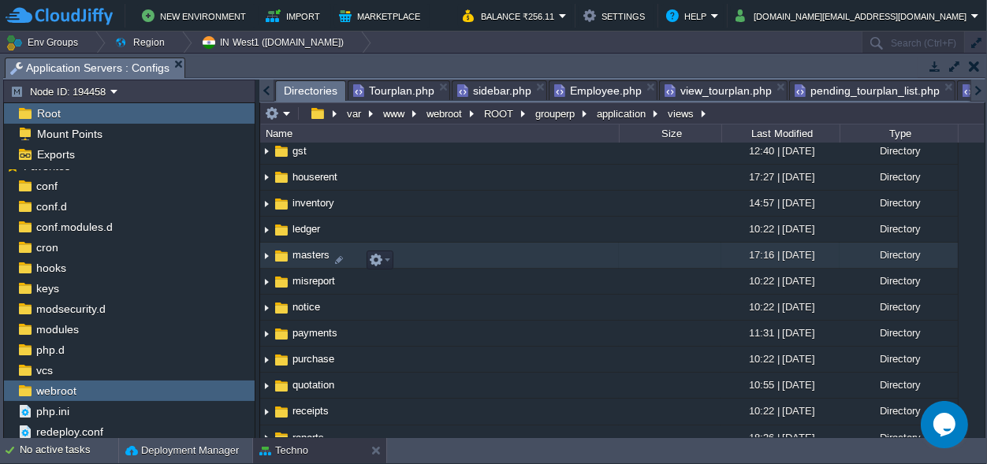
click at [314, 261] on span "masters" at bounding box center [311, 254] width 42 height 13
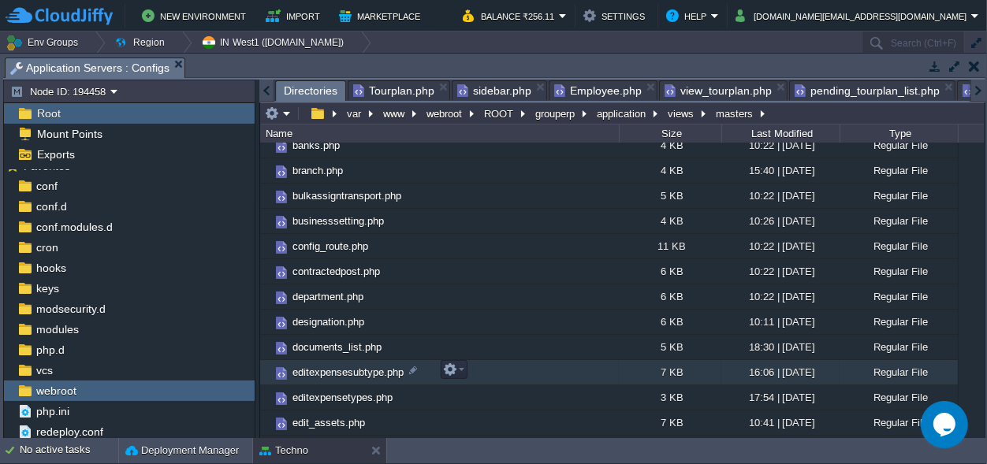
scroll to position [590, 0]
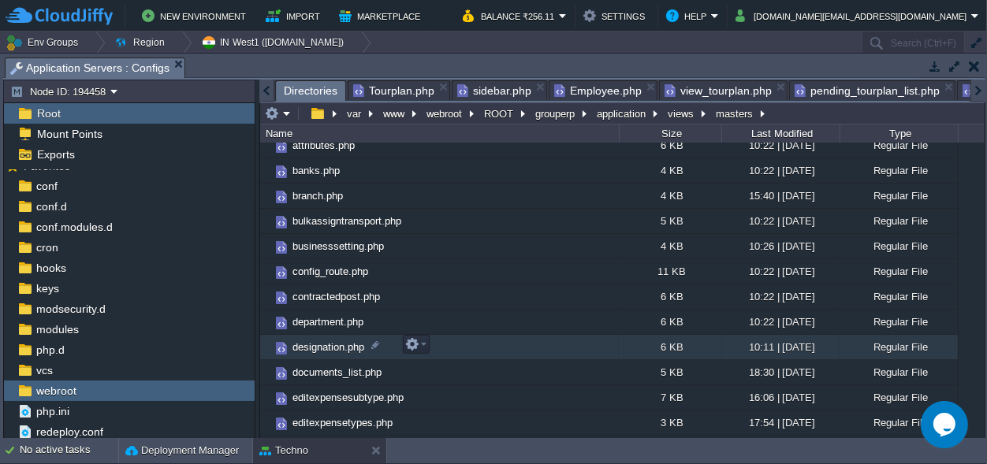
click at [346, 347] on span "designation.php" at bounding box center [328, 347] width 76 height 13
click at [411, 347] on button "button" at bounding box center [412, 345] width 14 height 14
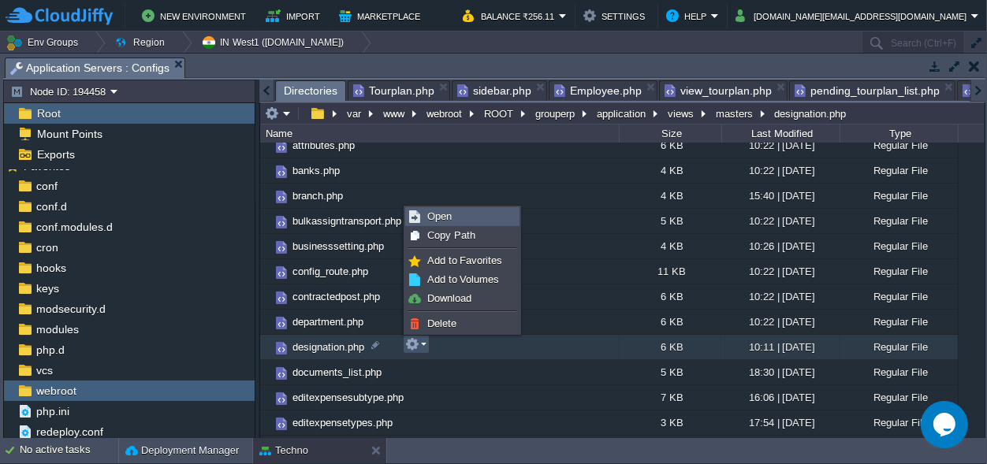
click at [435, 214] on span "Open" at bounding box center [439, 217] width 24 height 12
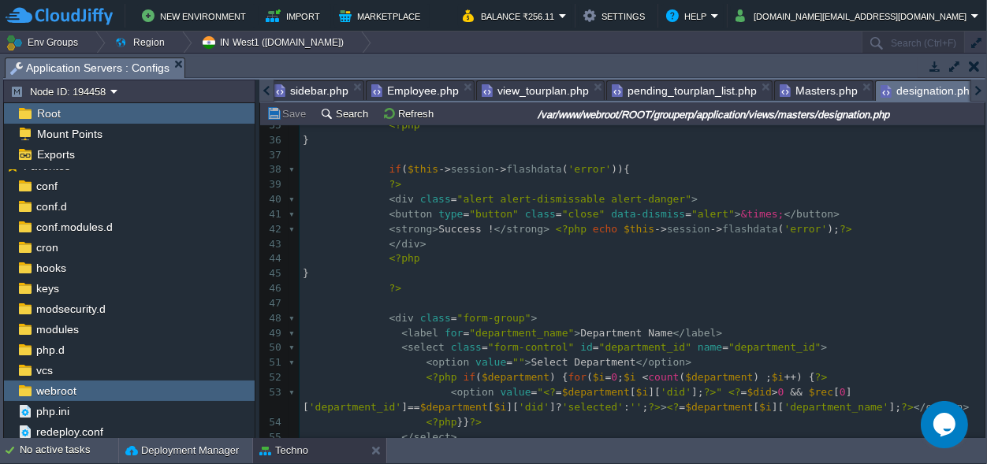
scroll to position [588, 0]
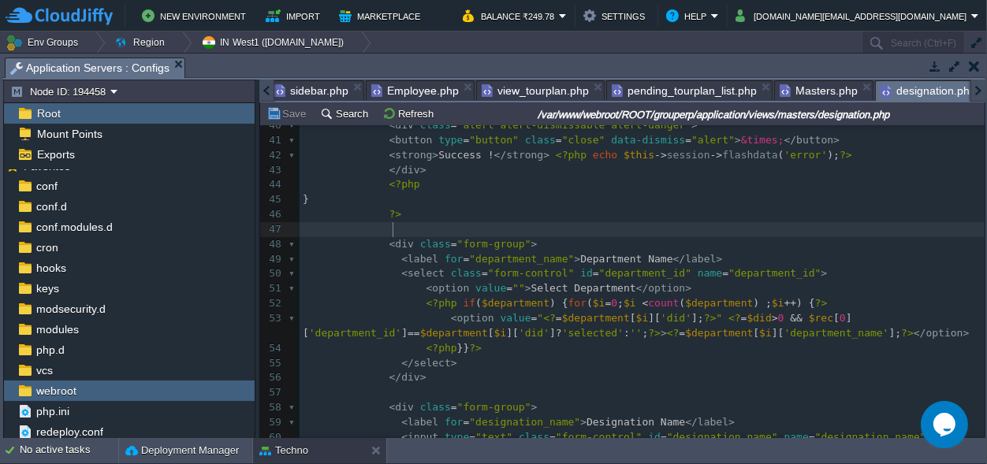
click at [657, 232] on pre at bounding box center [642, 229] width 685 height 15
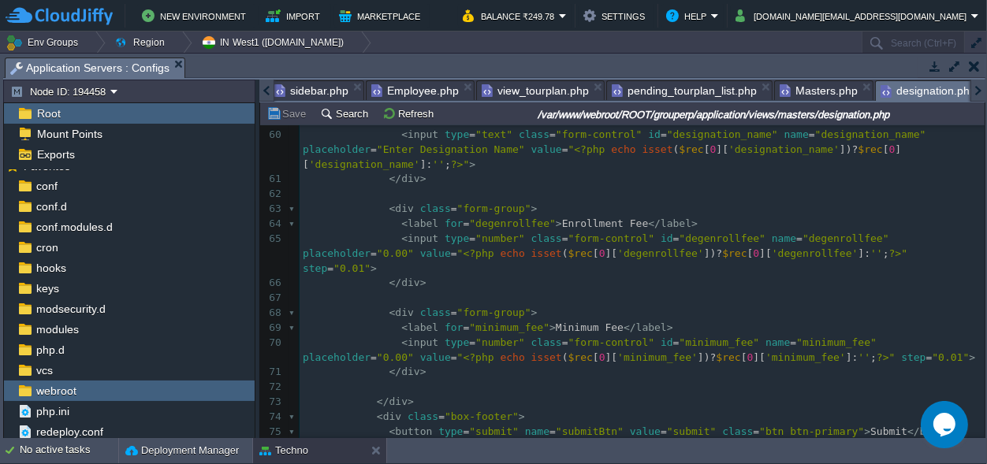
scroll to position [958, 0]
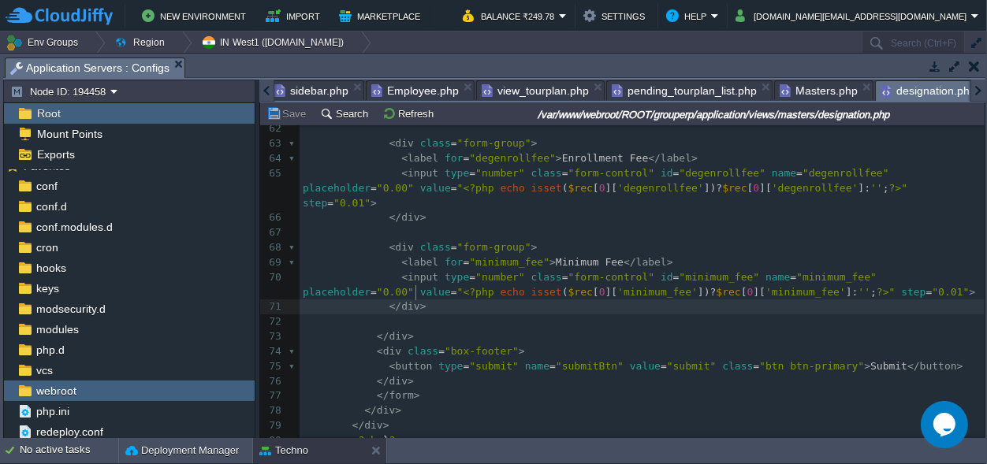
click at [435, 300] on pre "</ div >" at bounding box center [642, 307] width 685 height 15
click at [427, 300] on pre "</ div >" at bounding box center [642, 307] width 685 height 15
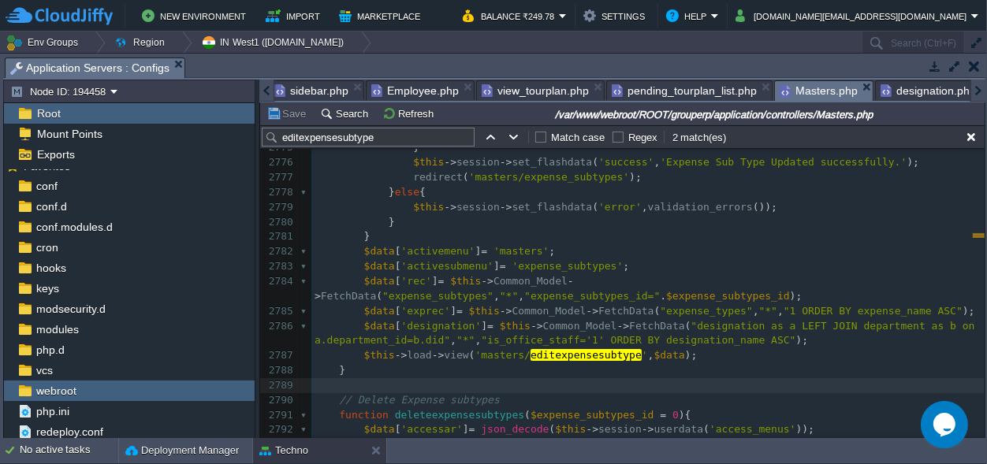
click at [798, 88] on span "Masters.php" at bounding box center [819, 91] width 78 height 20
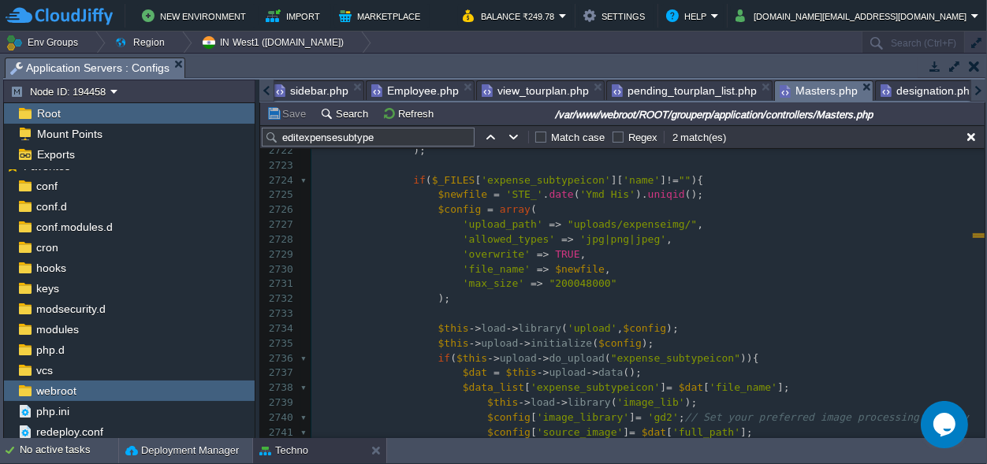
scroll to position [50601, 0]
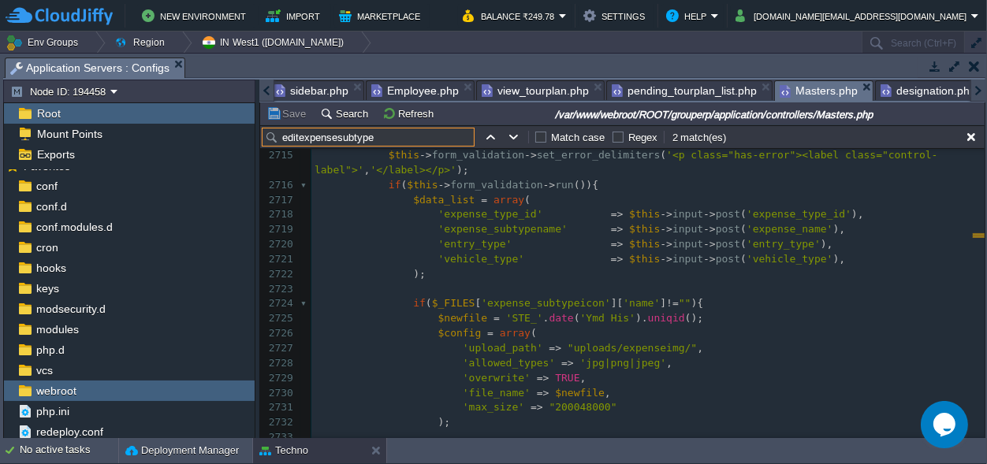
click at [371, 139] on input "editexpensesubtype" at bounding box center [368, 137] width 213 height 19
drag, startPoint x: 376, startPoint y: 135, endPoint x: 299, endPoint y: 140, distance: 77.4
click at [299, 140] on input "editexpensesubtype" at bounding box center [368, 137] width 213 height 19
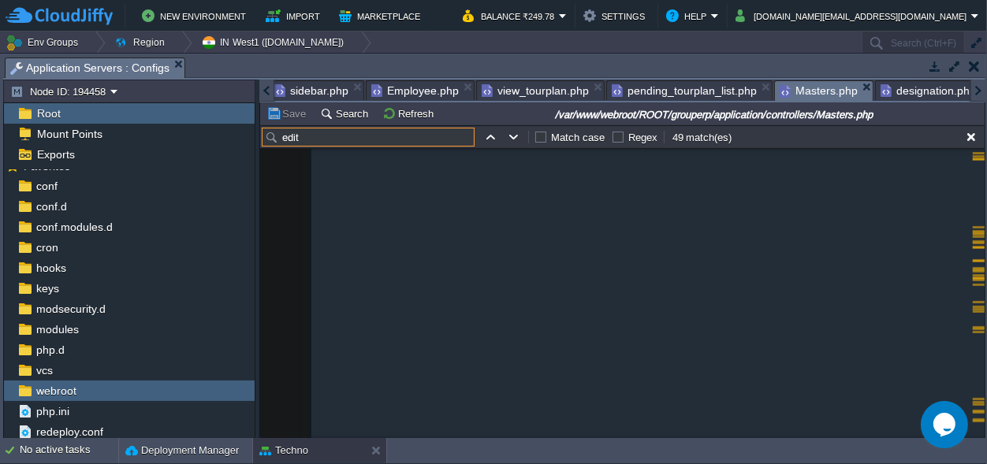
scroll to position [51500, 0]
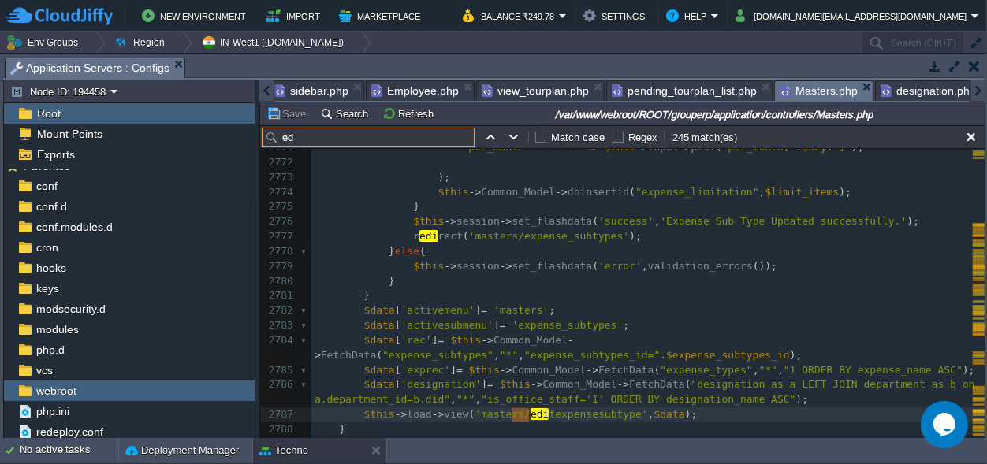
type input "e"
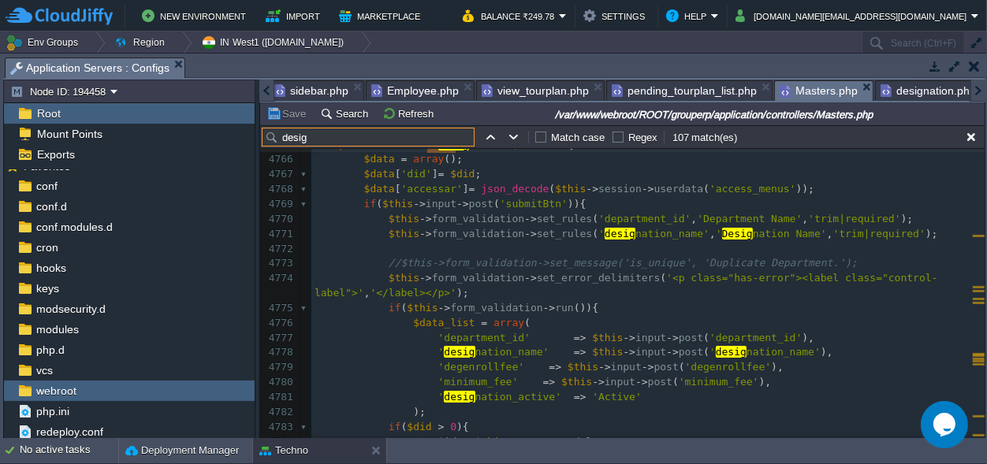
scroll to position [81837, 0]
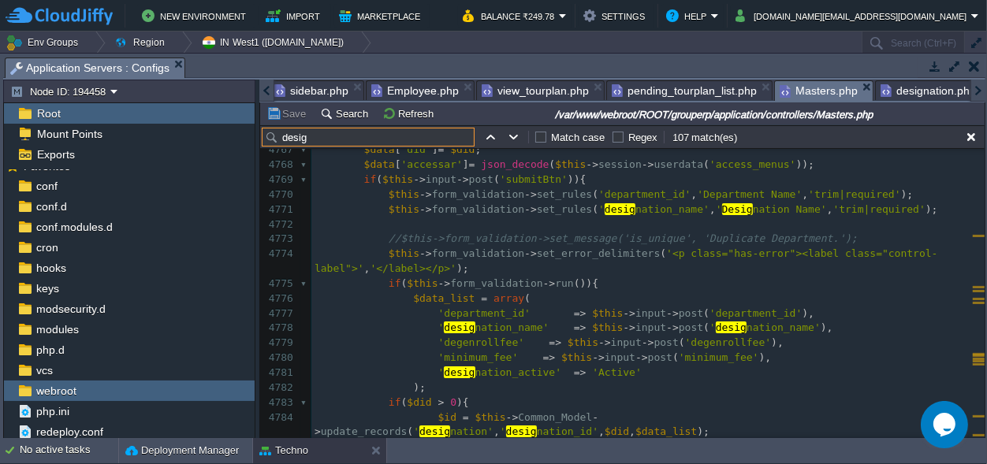
type input "desig"
click at [744, 359] on pre "'minimum_fee' => $this -> input -> post ( 'minimum_fee' )," at bounding box center [647, 358] width 673 height 15
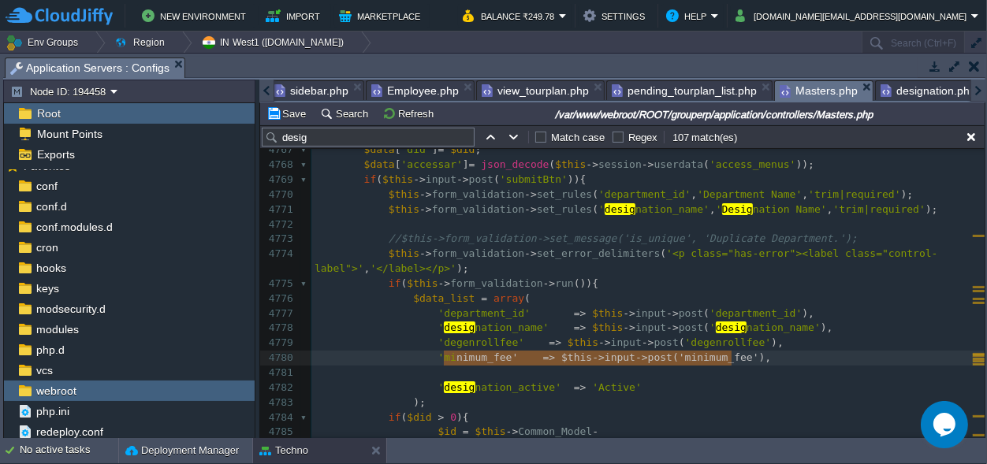
type textarea "'minimum_fee' => $this->input->post('minimum_fee'),"
drag, startPoint x: 747, startPoint y: 358, endPoint x: 426, endPoint y: 356, distance: 321.0
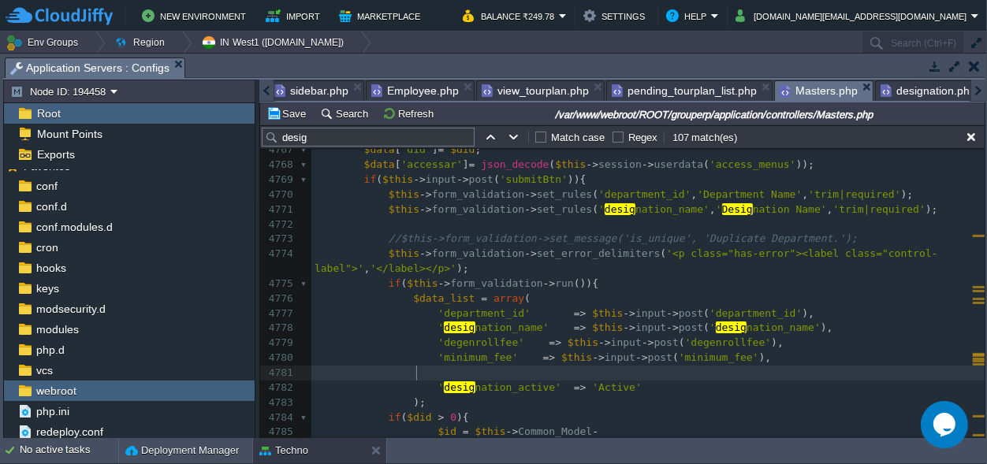
click at [436, 375] on pre at bounding box center [647, 373] width 673 height 15
paste textarea "minimum_fee"
click at [472, 372] on span "'minimum_fee'" at bounding box center [478, 373] width 80 height 12
type textarea "minimum_fee"
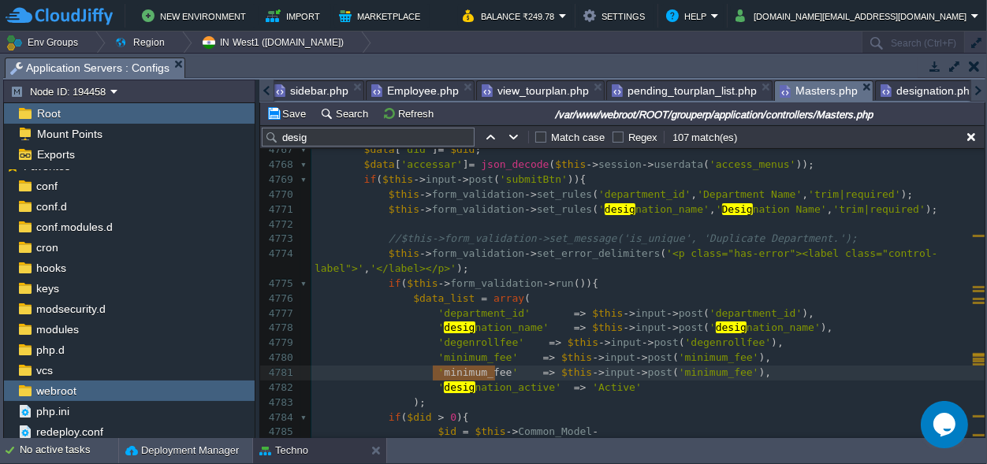
paste textarea
click at [718, 376] on span "'minimum_fee'" at bounding box center [743, 373] width 80 height 12
type textarea "minimum_fee"
click at [287, 116] on button "Save" at bounding box center [289, 113] width 44 height 14
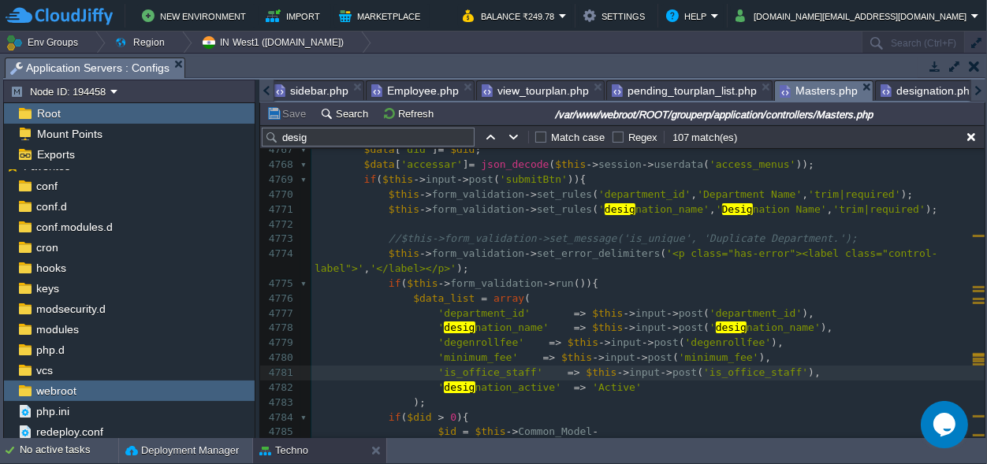
click at [801, 263] on pre "$this -> form_validation -> set_error_delimiters ( '<p class="has-error"><label…" at bounding box center [647, 262] width 673 height 30
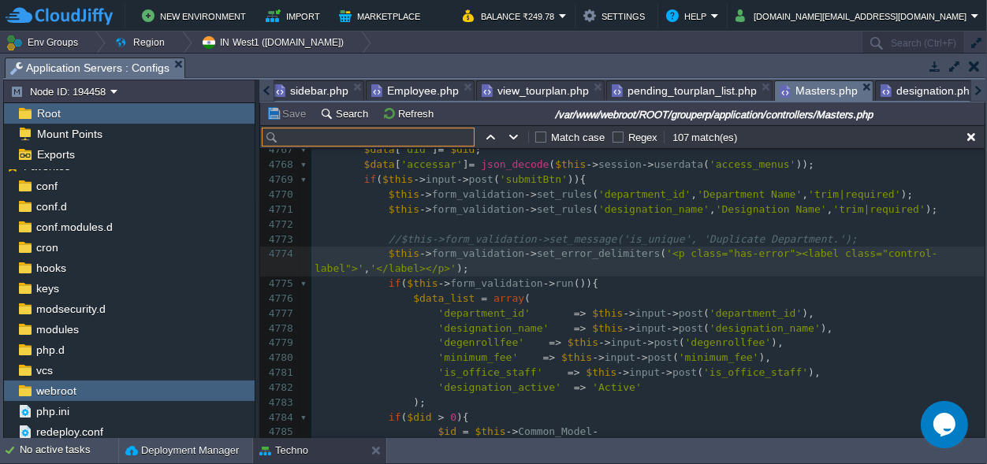
paste input "emp_grade"
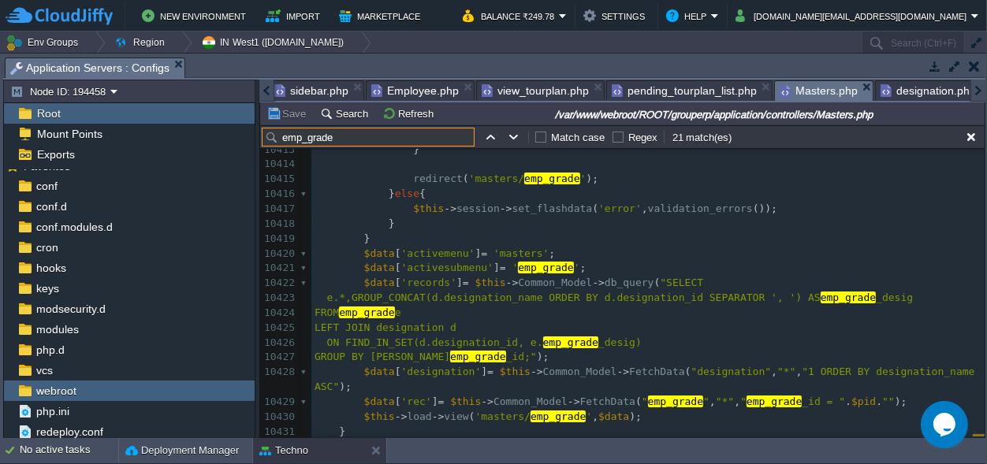
scroll to position [170818, 0]
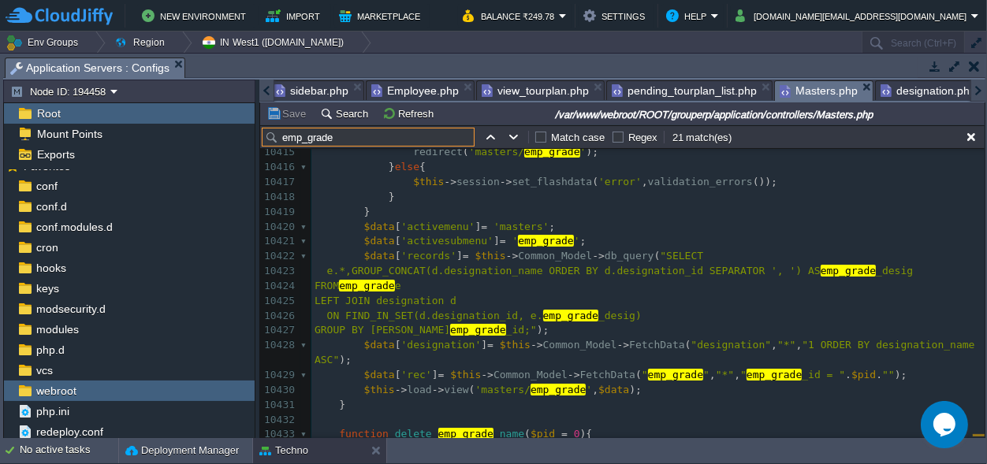
type input "emp_grade"
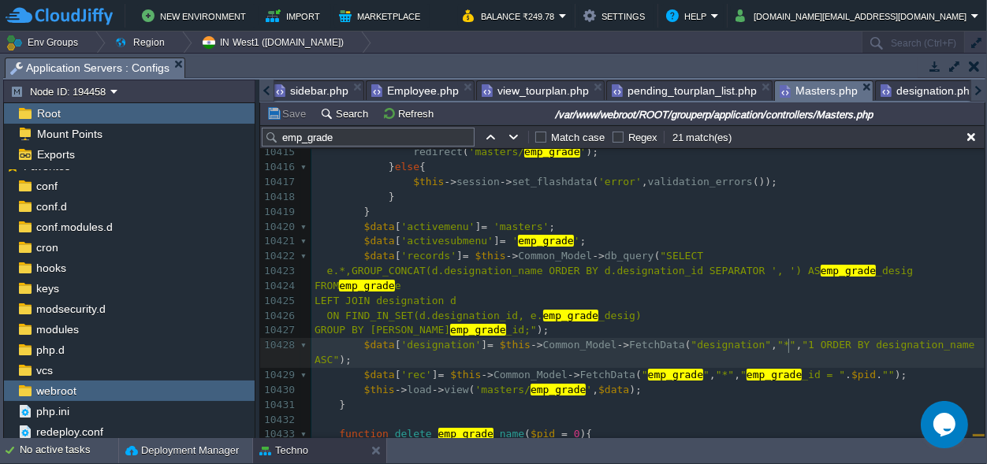
click at [790, 349] on div "xxxxxxxxxx //$data['salratedata'] = $this->Common_Model->FetchData("salary_rate…" at bounding box center [647, 138] width 673 height 877
paste textarea "="
type textarea "=''"
type textarea "1"
type textarea "is_office_staff='1'"
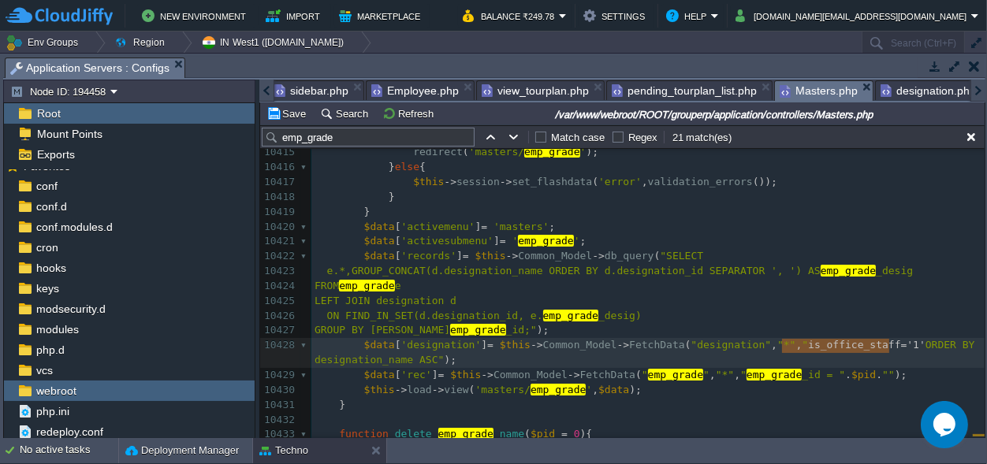
drag, startPoint x: 890, startPoint y: 343, endPoint x: 785, endPoint y: 352, distance: 105.2
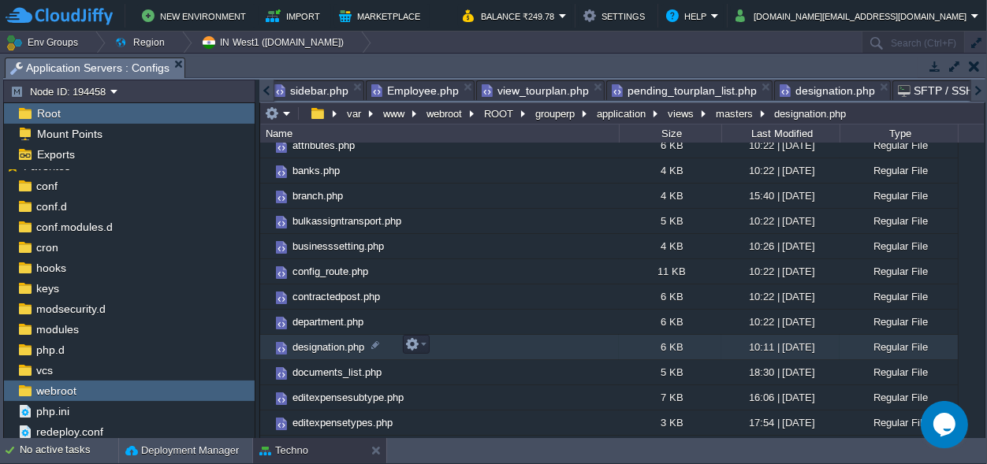
scroll to position [0, 0]
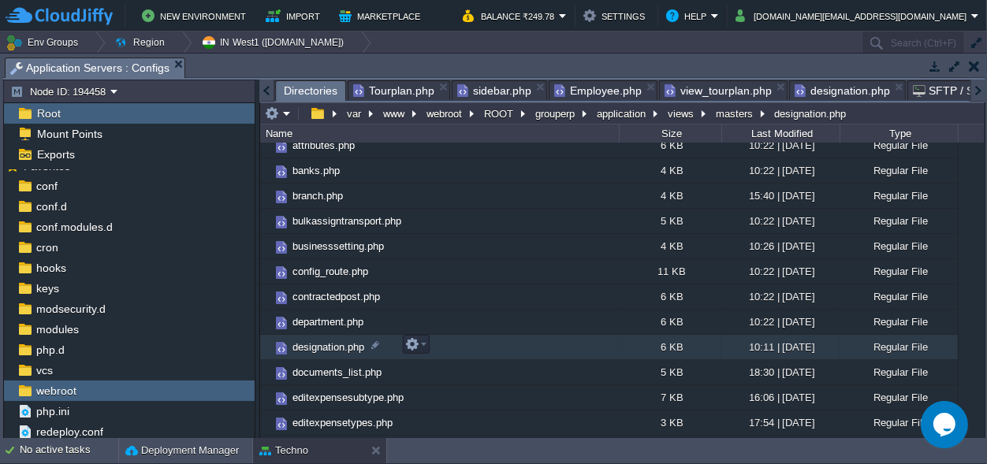
click at [881, 82] on em "designation.php" at bounding box center [850, 90] width 110 height 19
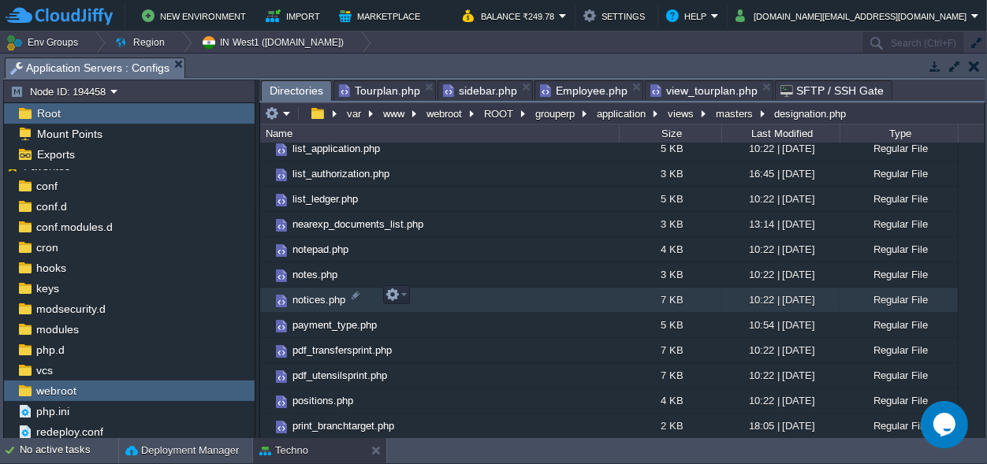
scroll to position [1770, 0]
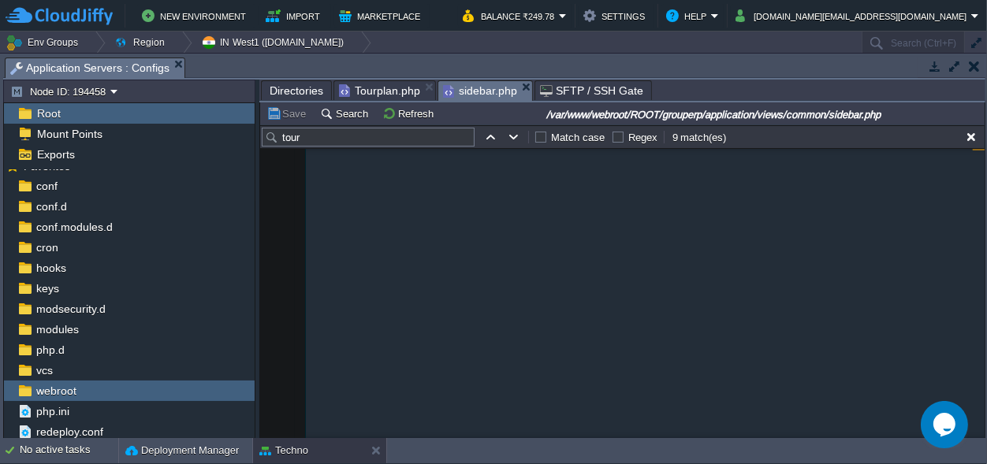
click at [514, 87] on em "sidebar.php" at bounding box center [487, 91] width 89 height 20
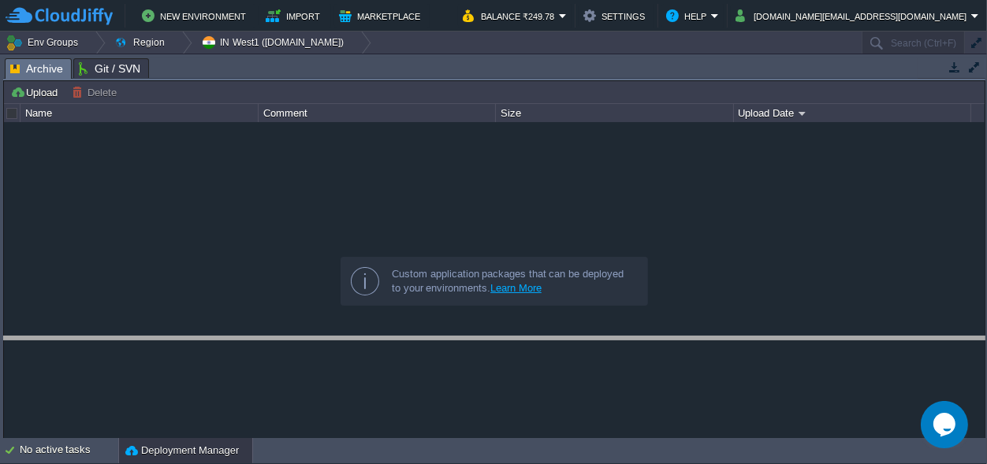
drag, startPoint x: 396, startPoint y: 73, endPoint x: 403, endPoint y: 378, distance: 305.3
click at [403, 378] on body "New Environment Import Marketplace Bonus ₹0.00 Upgrade Account Balance ₹249.78 …" at bounding box center [493, 232] width 987 height 464
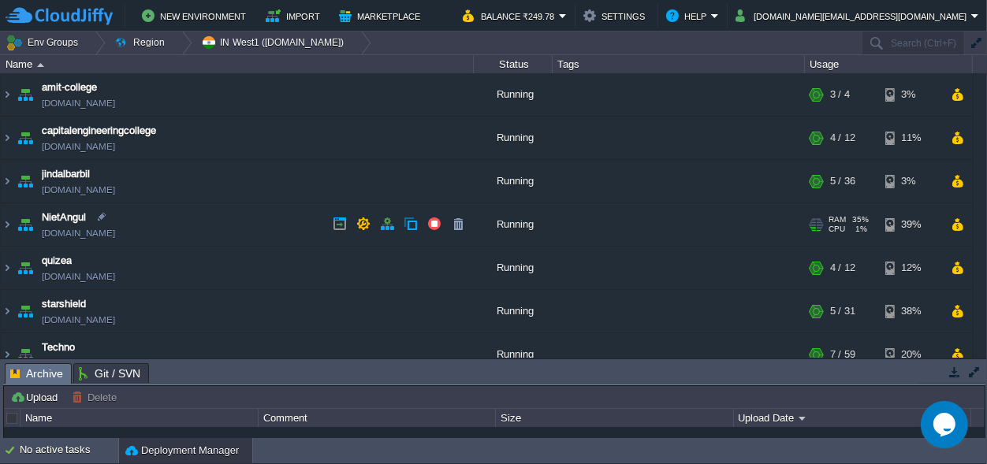
scroll to position [104, 0]
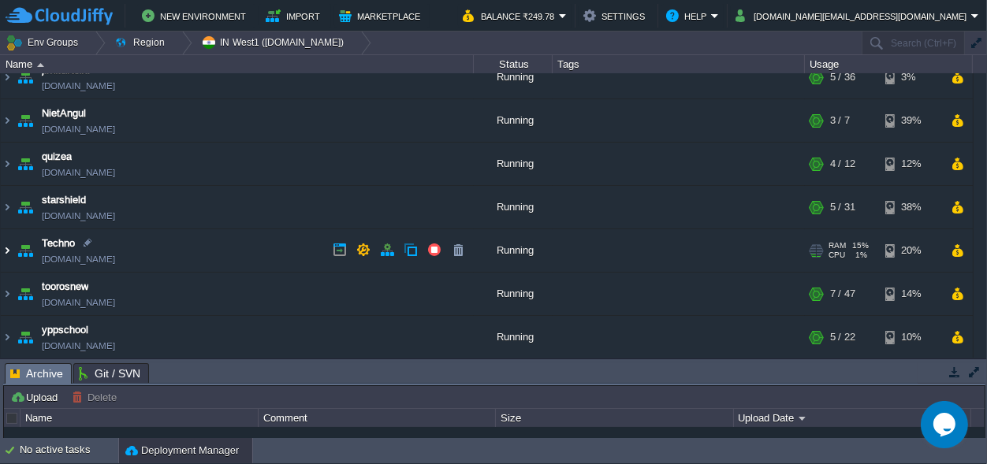
click at [7, 252] on img at bounding box center [7, 250] width 13 height 43
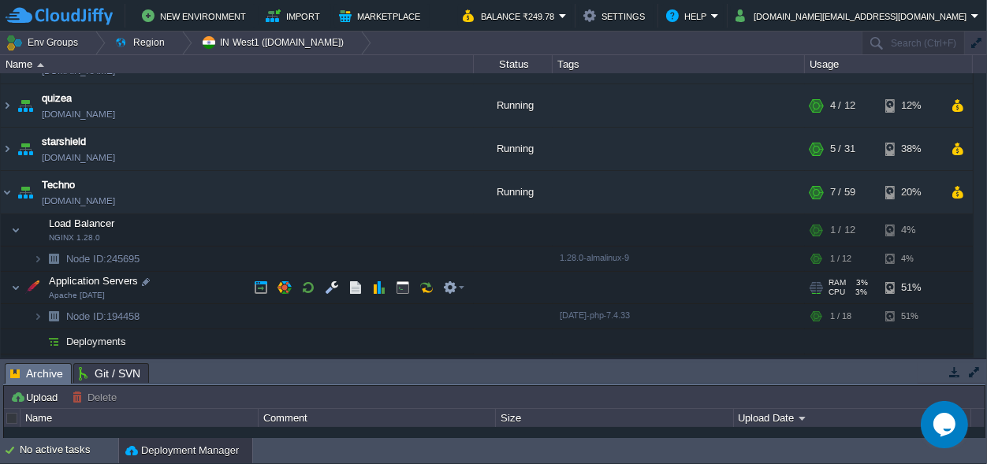
scroll to position [178, 0]
